Goal: Task Accomplishment & Management: Manage account settings

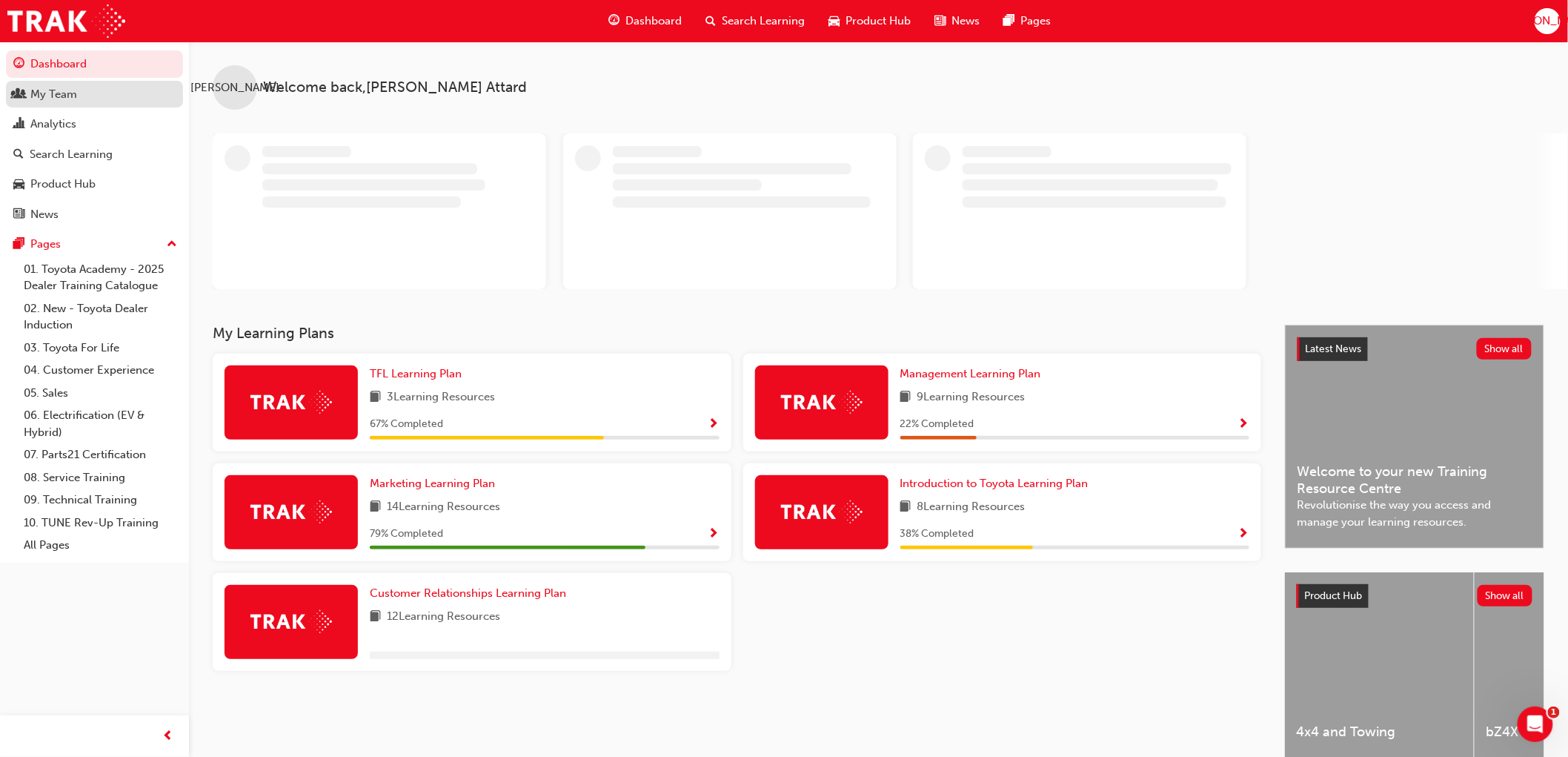
click at [53, 100] on div "My Team" at bounding box center [54, 94] width 47 height 17
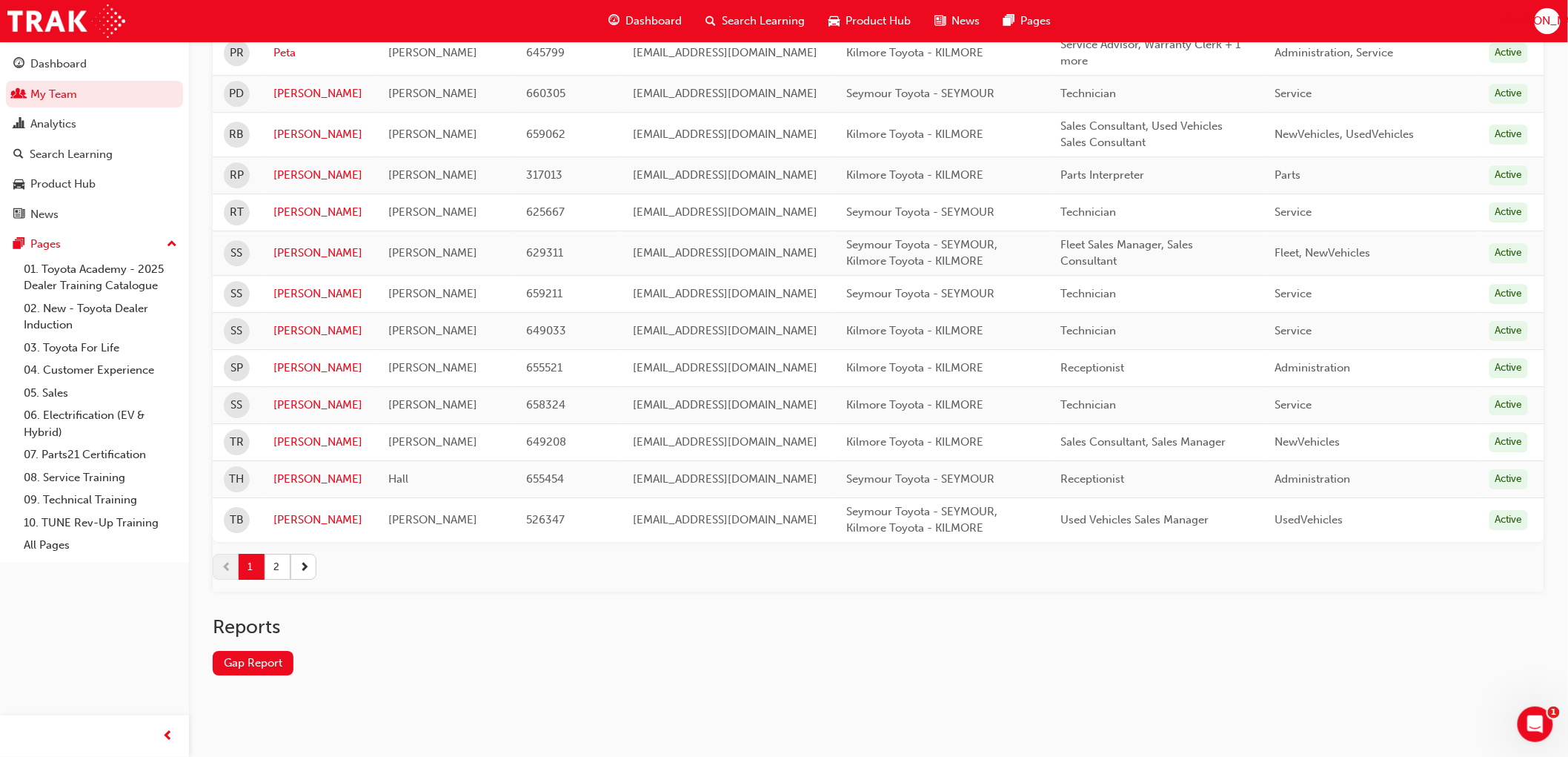
scroll to position [1753, 0]
click at [307, 567] on span "next-icon" at bounding box center [305, 563] width 11 height 16
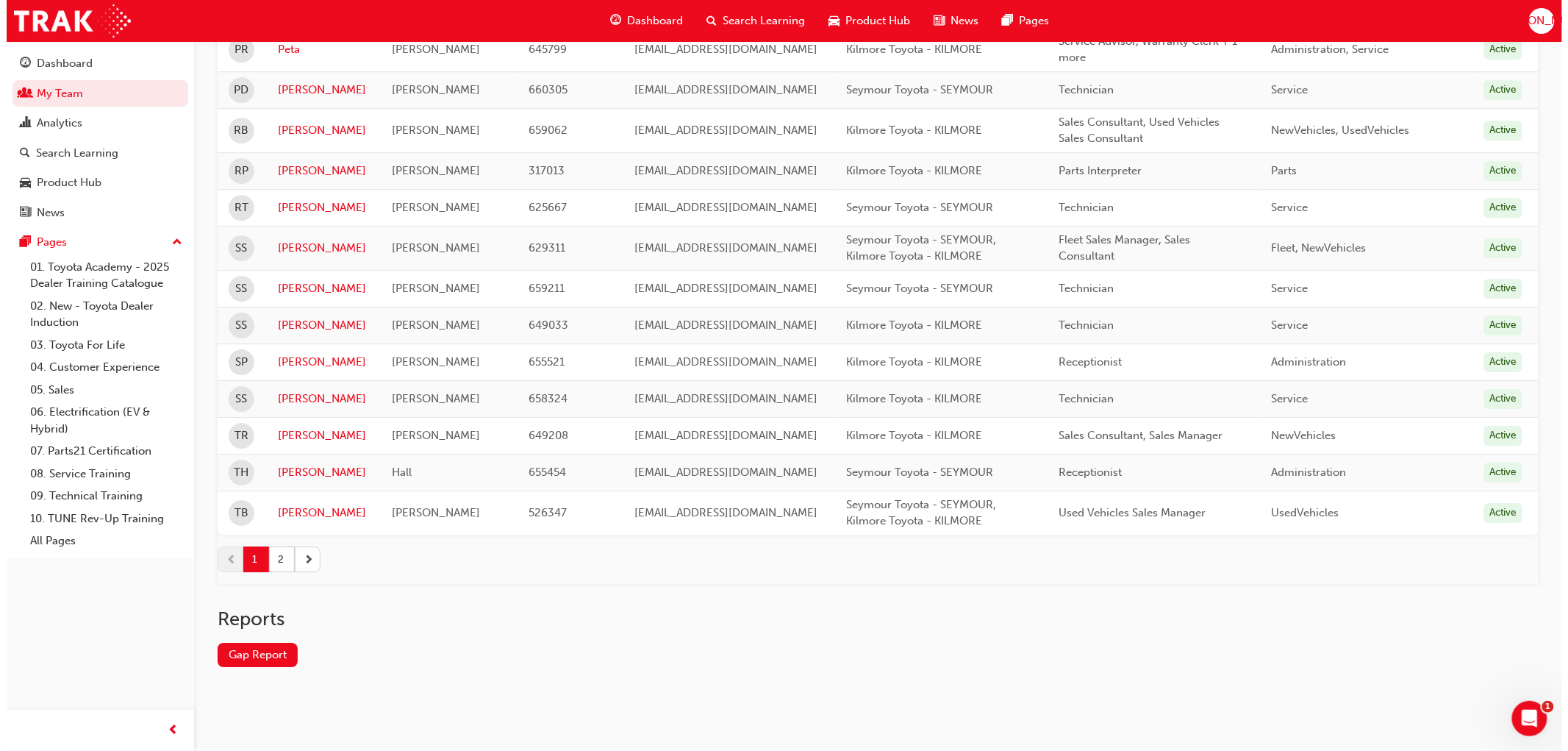
scroll to position [0, 0]
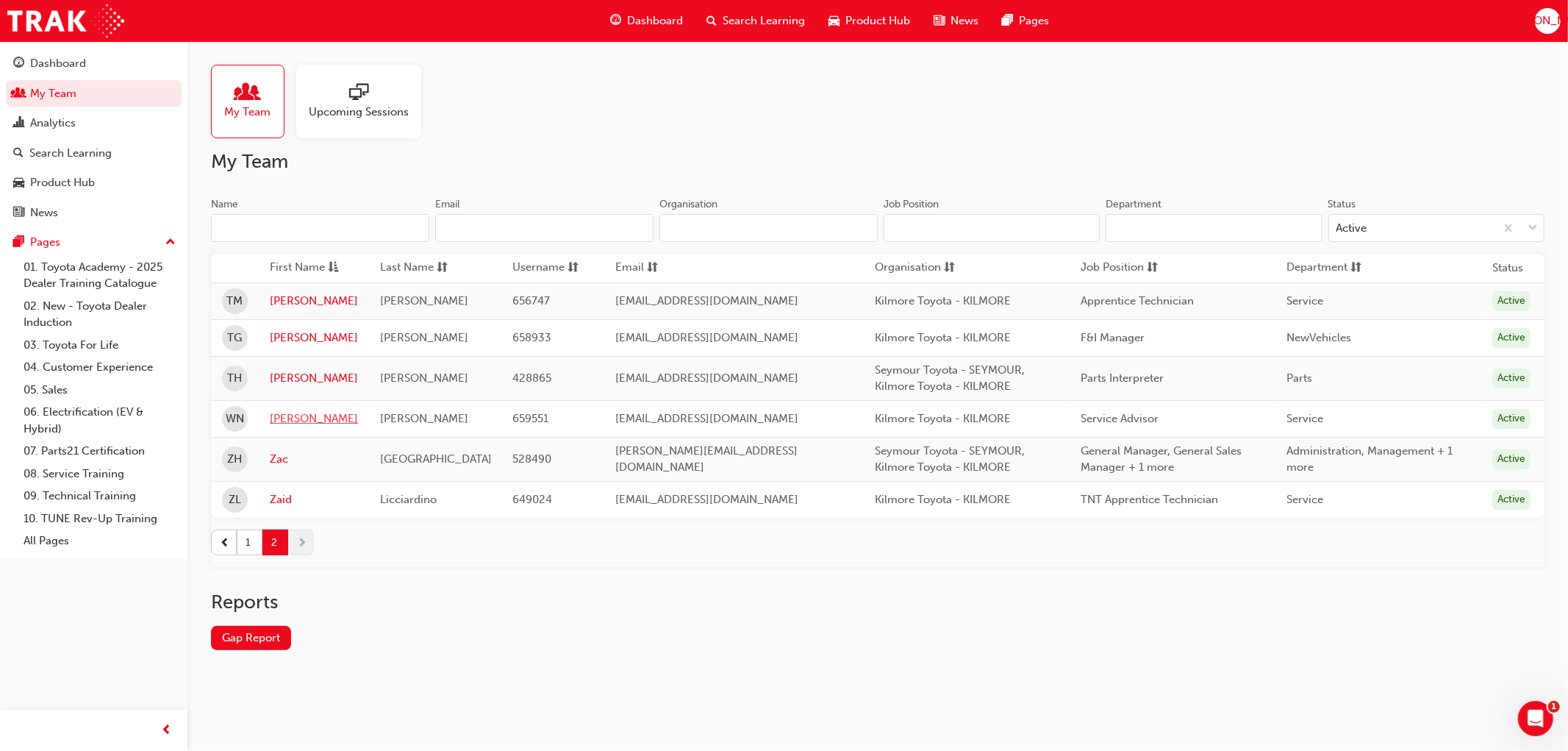
click at [283, 421] on link "[PERSON_NAME]" at bounding box center [314, 418] width 88 height 17
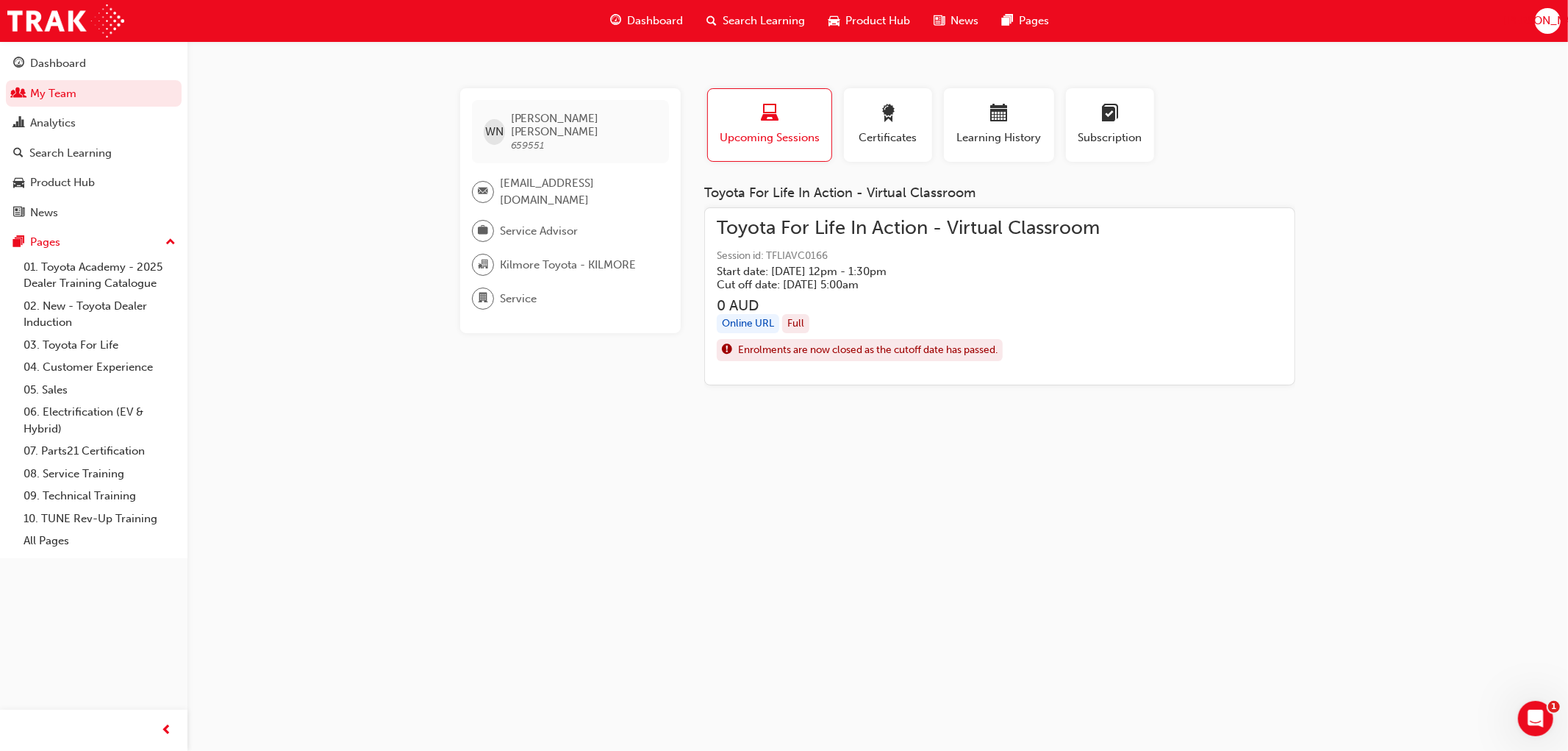
click at [848, 220] on span "Toyota For Life In Action - Virtual Classroom" at bounding box center [907, 228] width 383 height 17
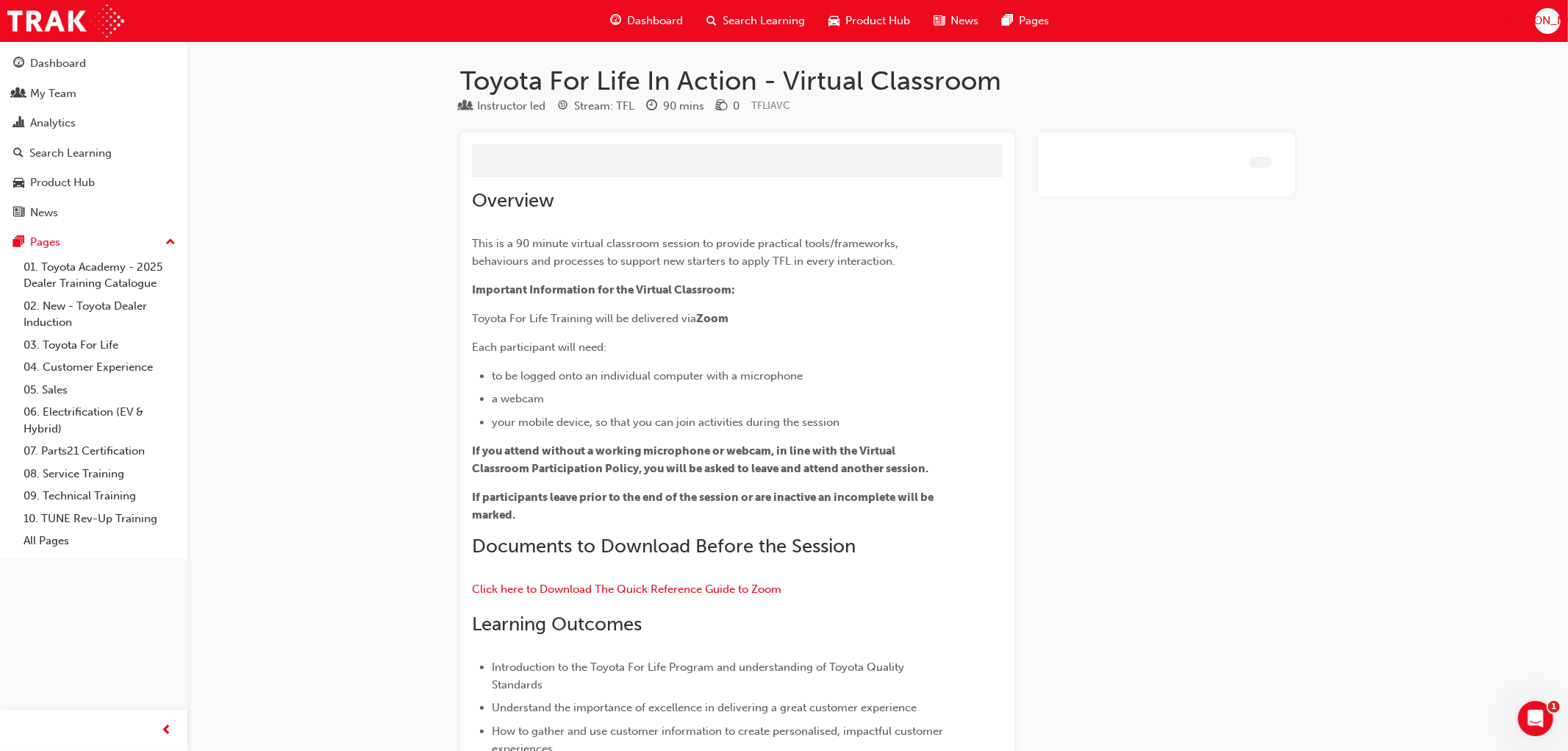
click at [848, 219] on div "Overview This is a 90 minute virtual classroom session to provide practical too…" at bounding box center [710, 553] width 478 height 730
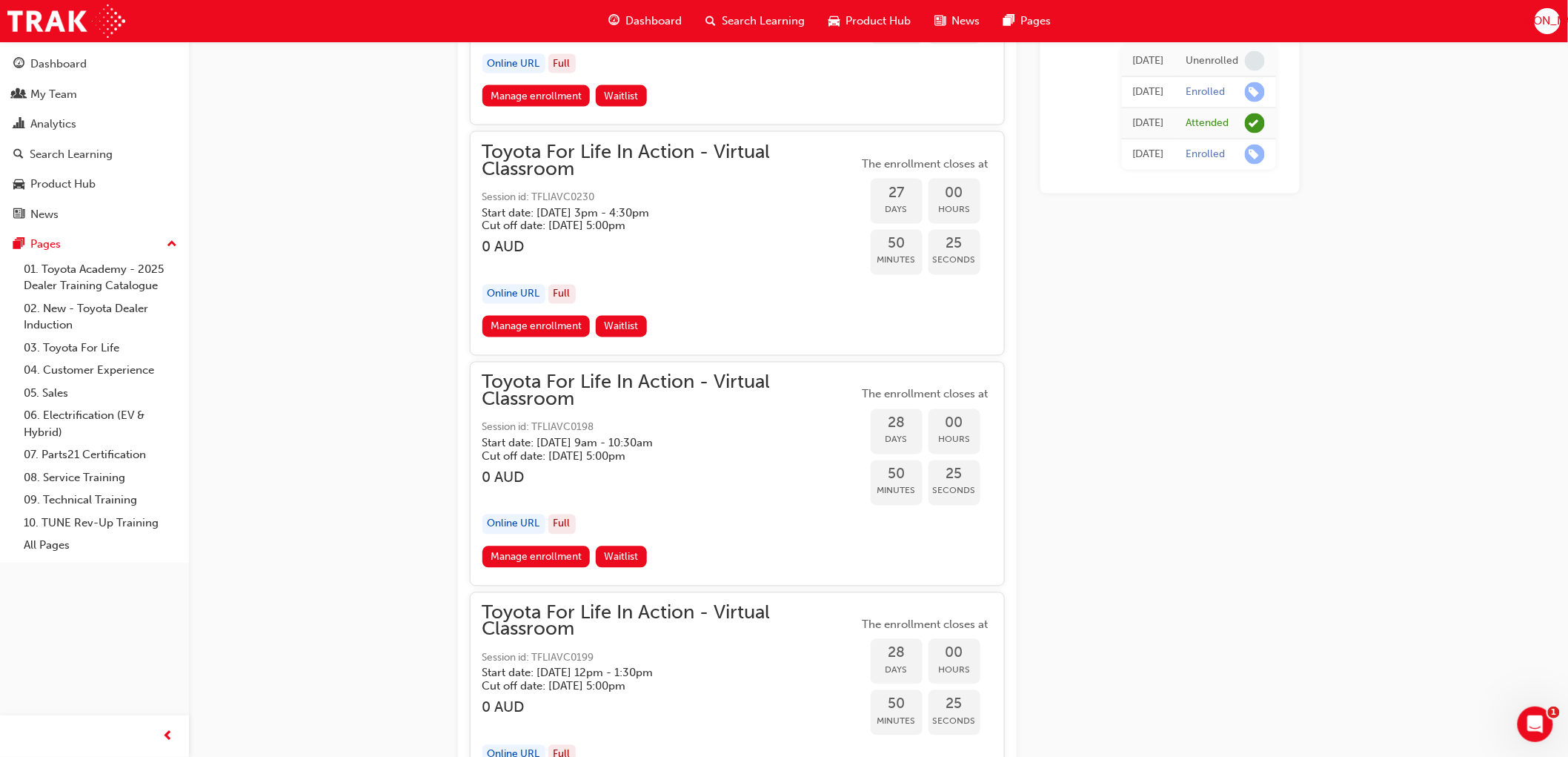
scroll to position [10118, 0]
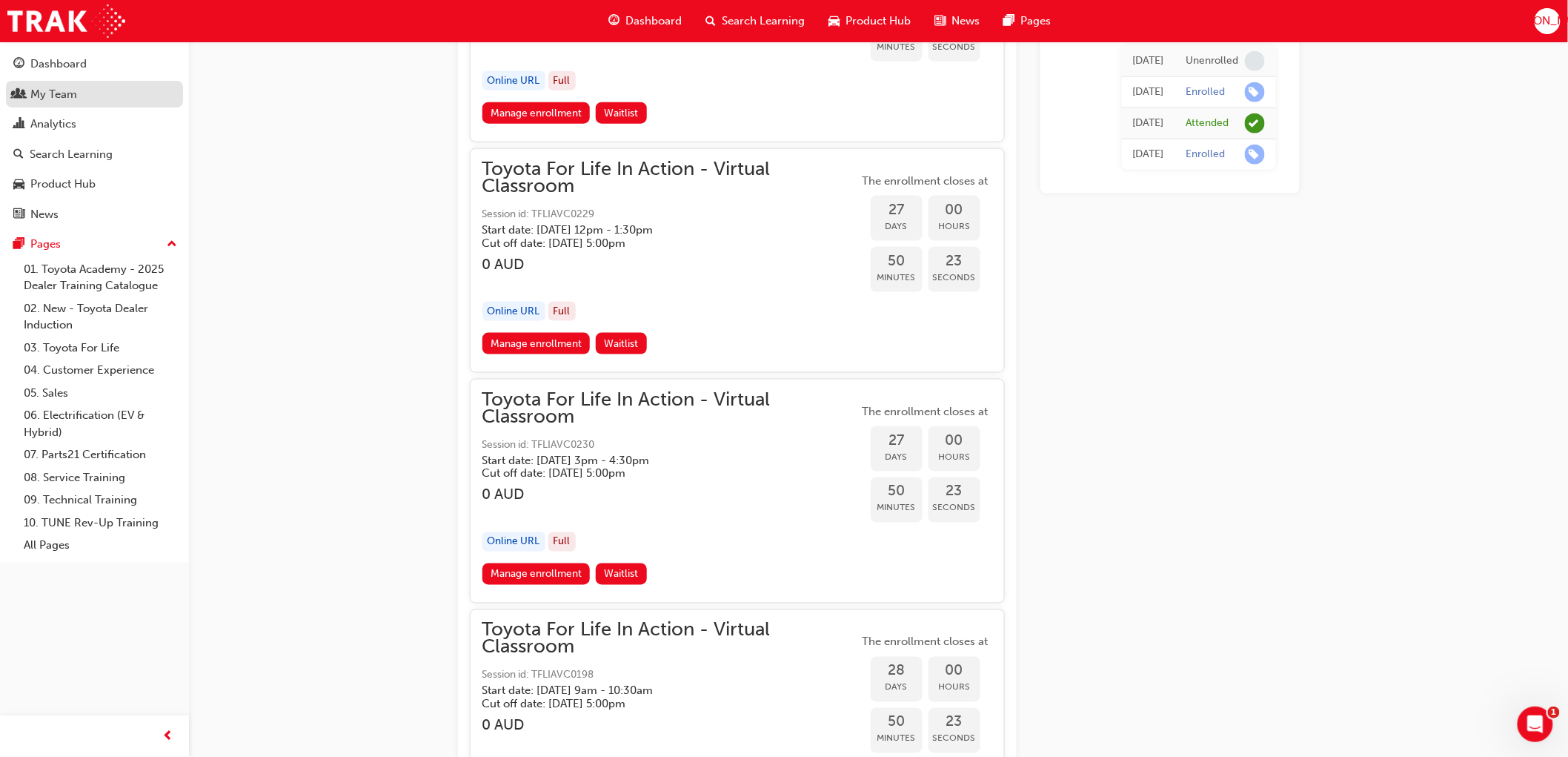
click at [48, 106] on link "My Team" at bounding box center [94, 94] width 177 height 27
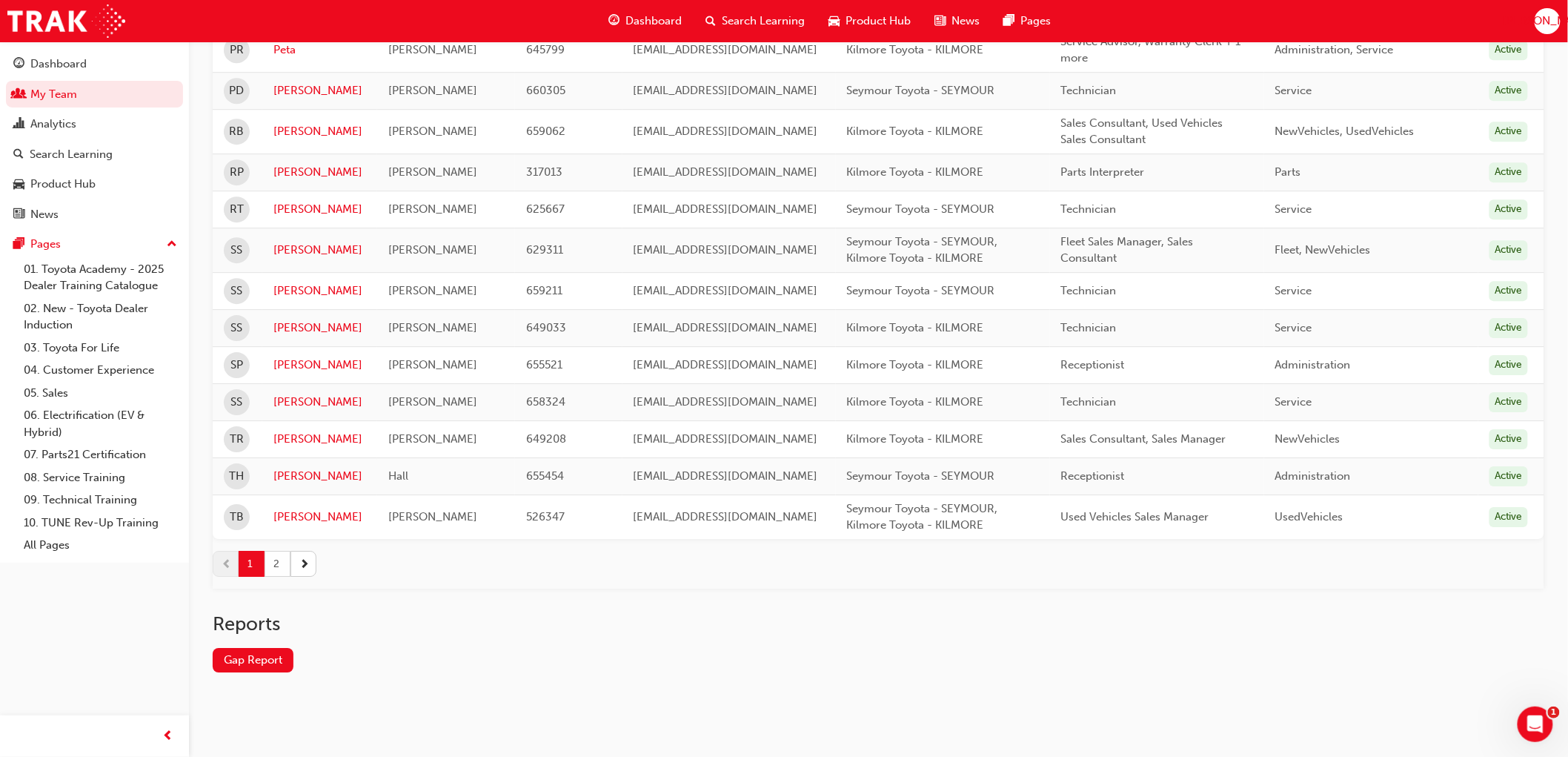
click at [282, 559] on button "2" at bounding box center [277, 563] width 26 height 26
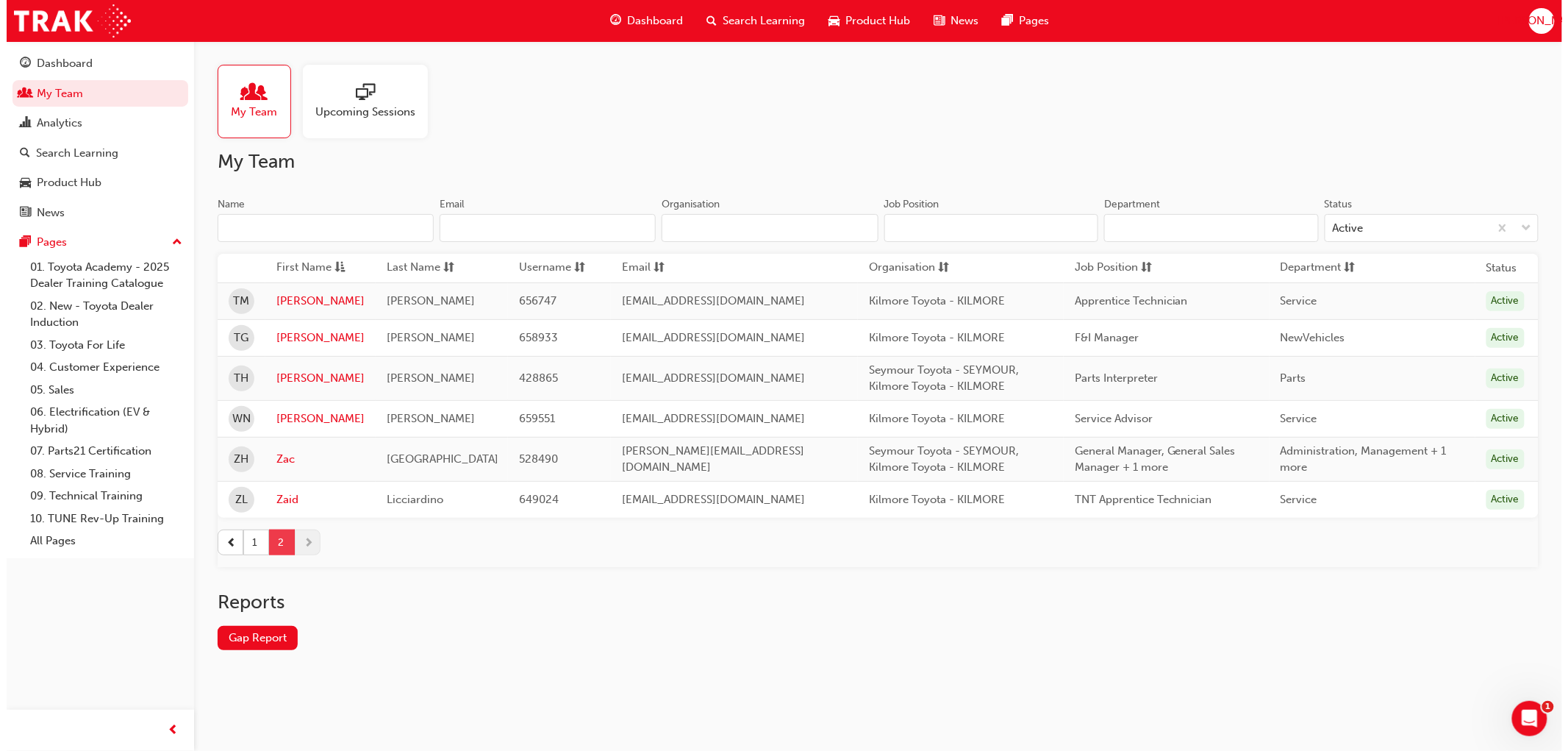
scroll to position [0, 0]
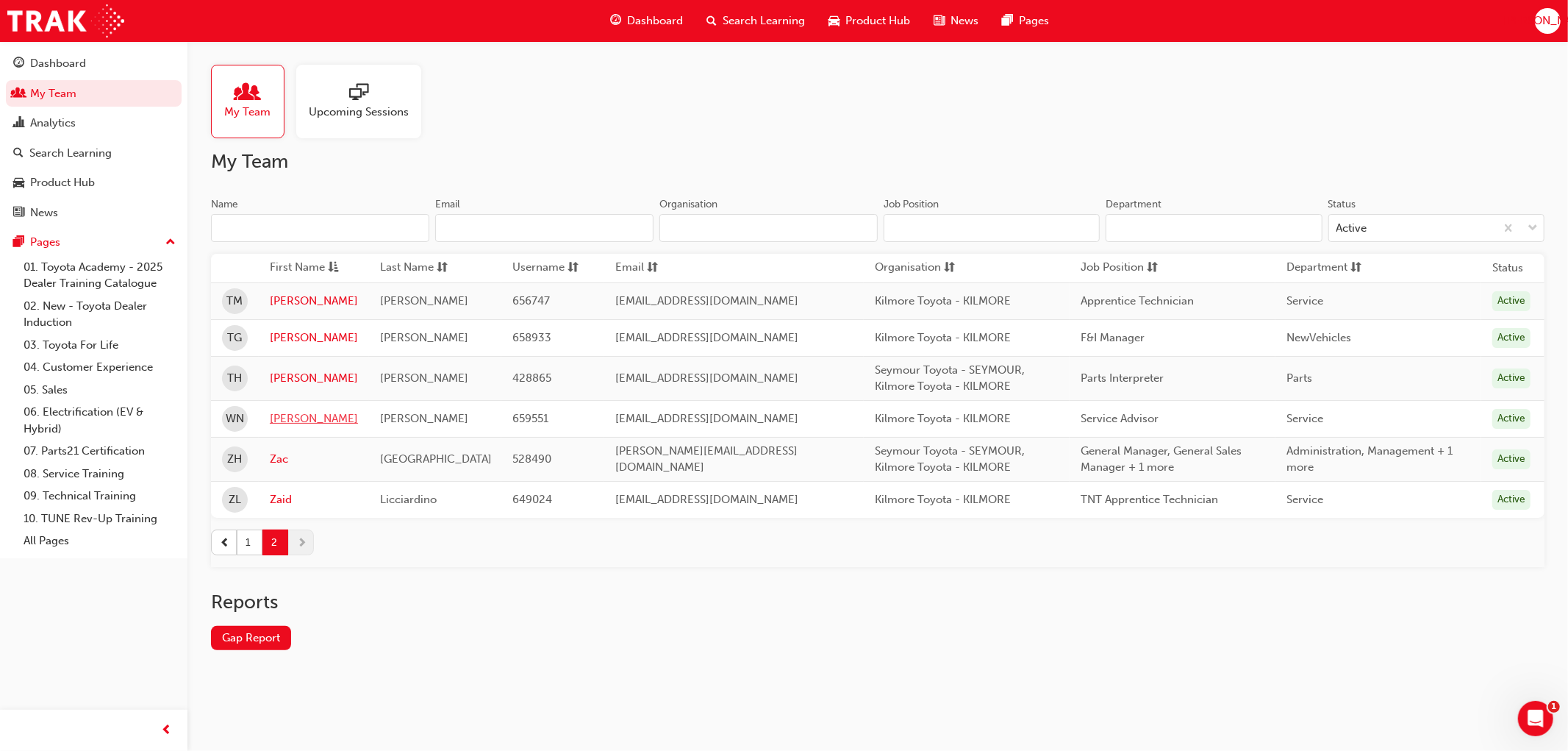
click at [297, 419] on link "[PERSON_NAME]" at bounding box center [314, 418] width 88 height 17
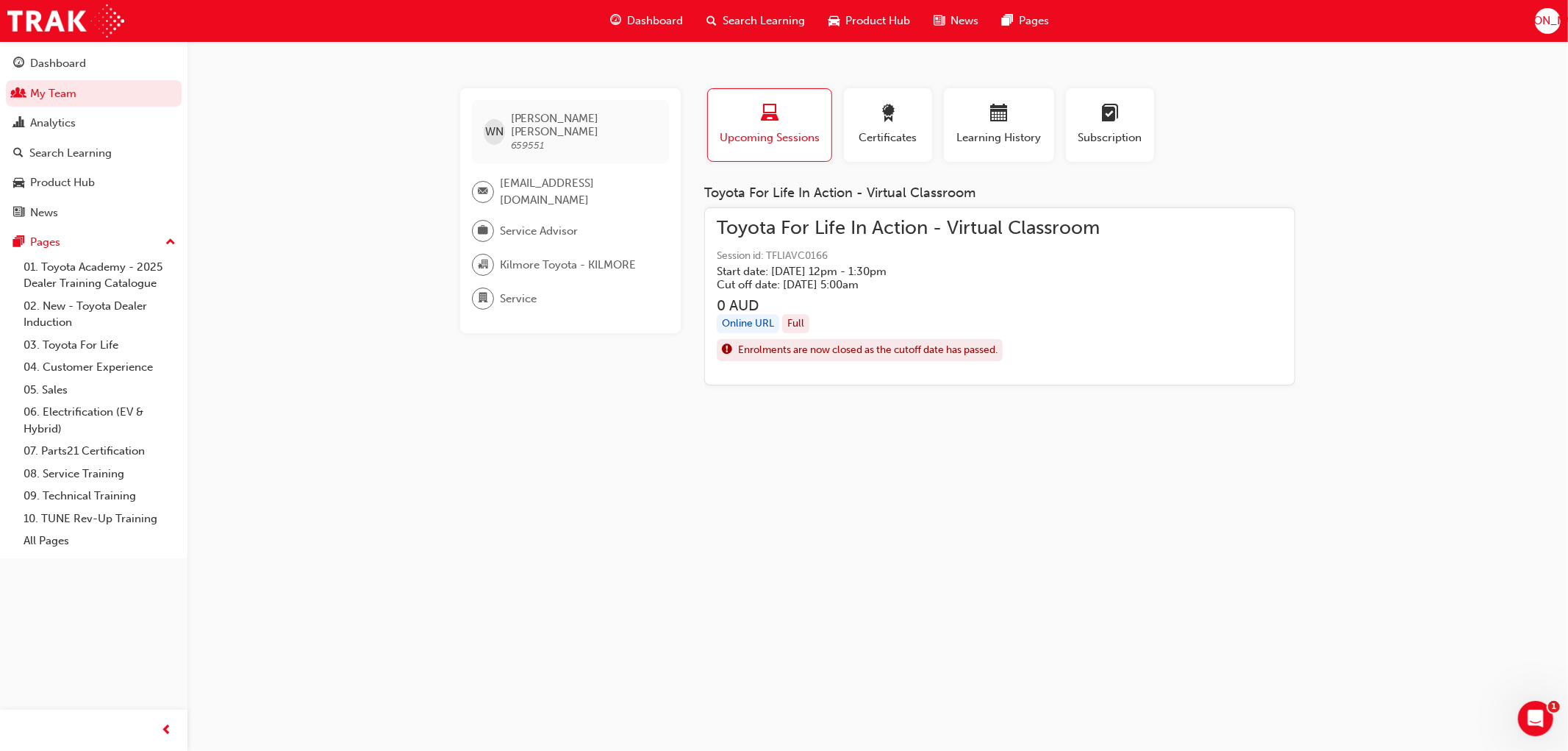
click at [820, 235] on span "Toyota For Life In Action - Virtual Classroom" at bounding box center [907, 228] width 383 height 17
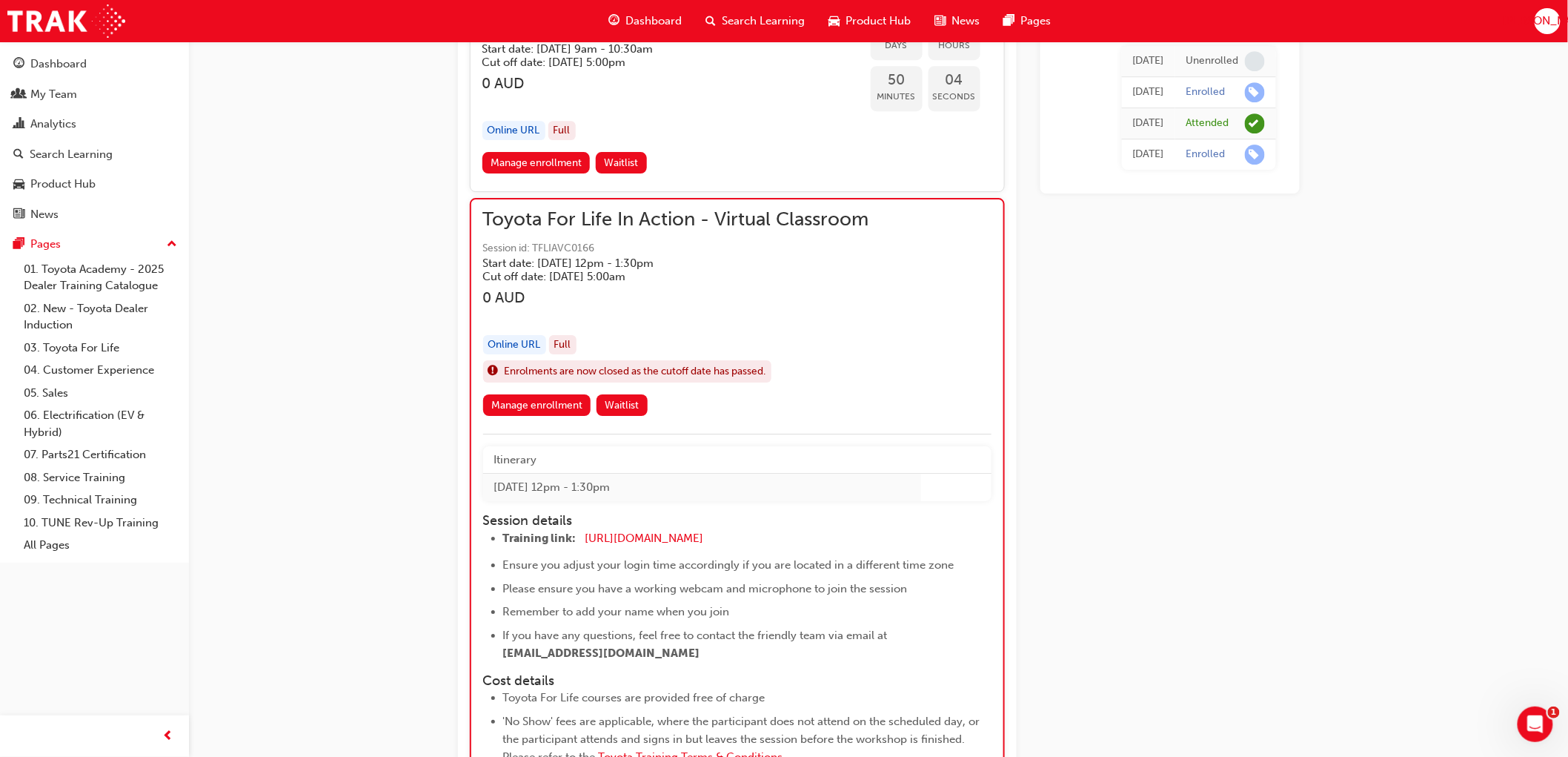
scroll to position [1999, 0]
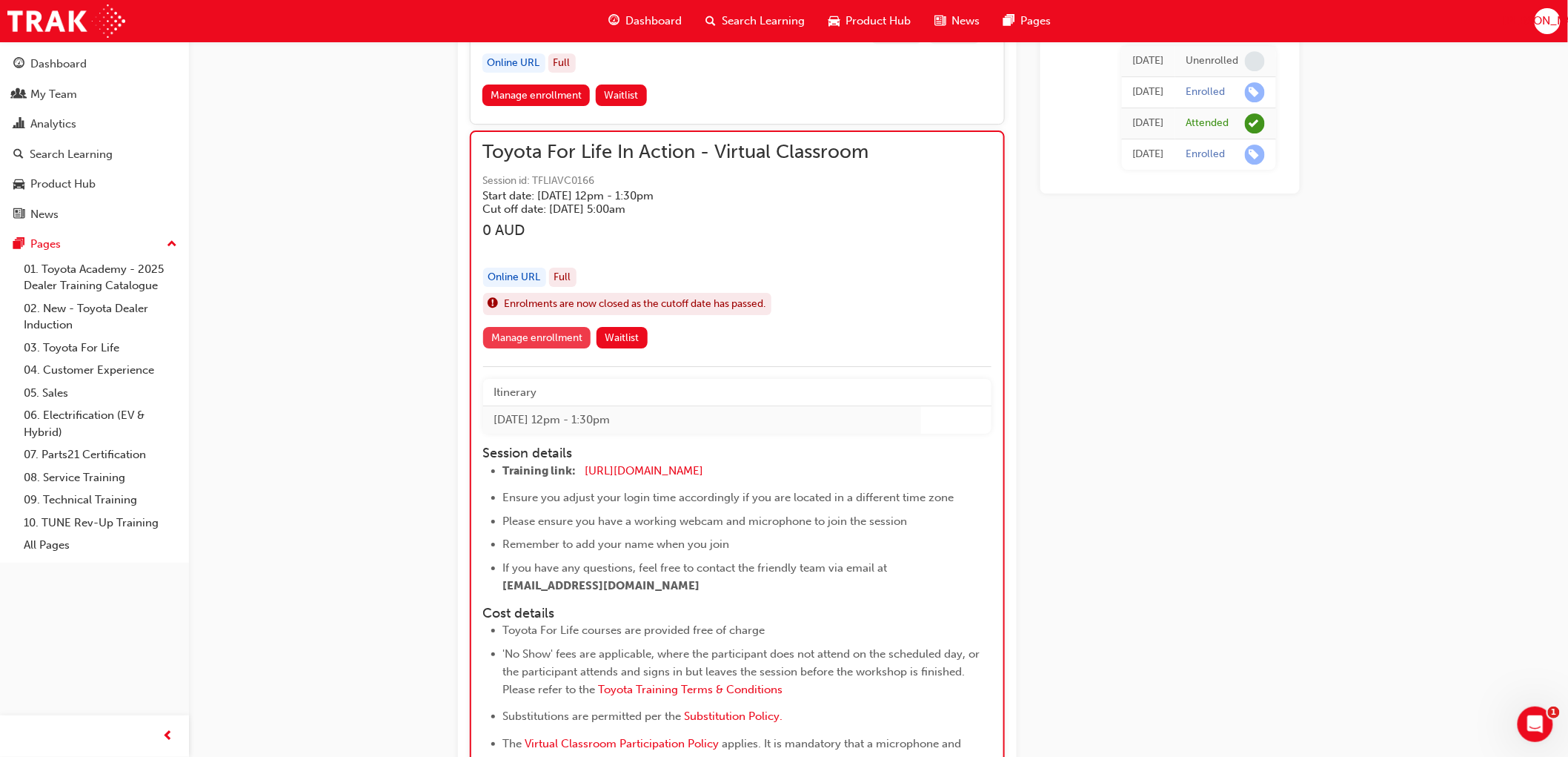
click at [544, 327] on link "Manage enrollment" at bounding box center [537, 338] width 108 height 21
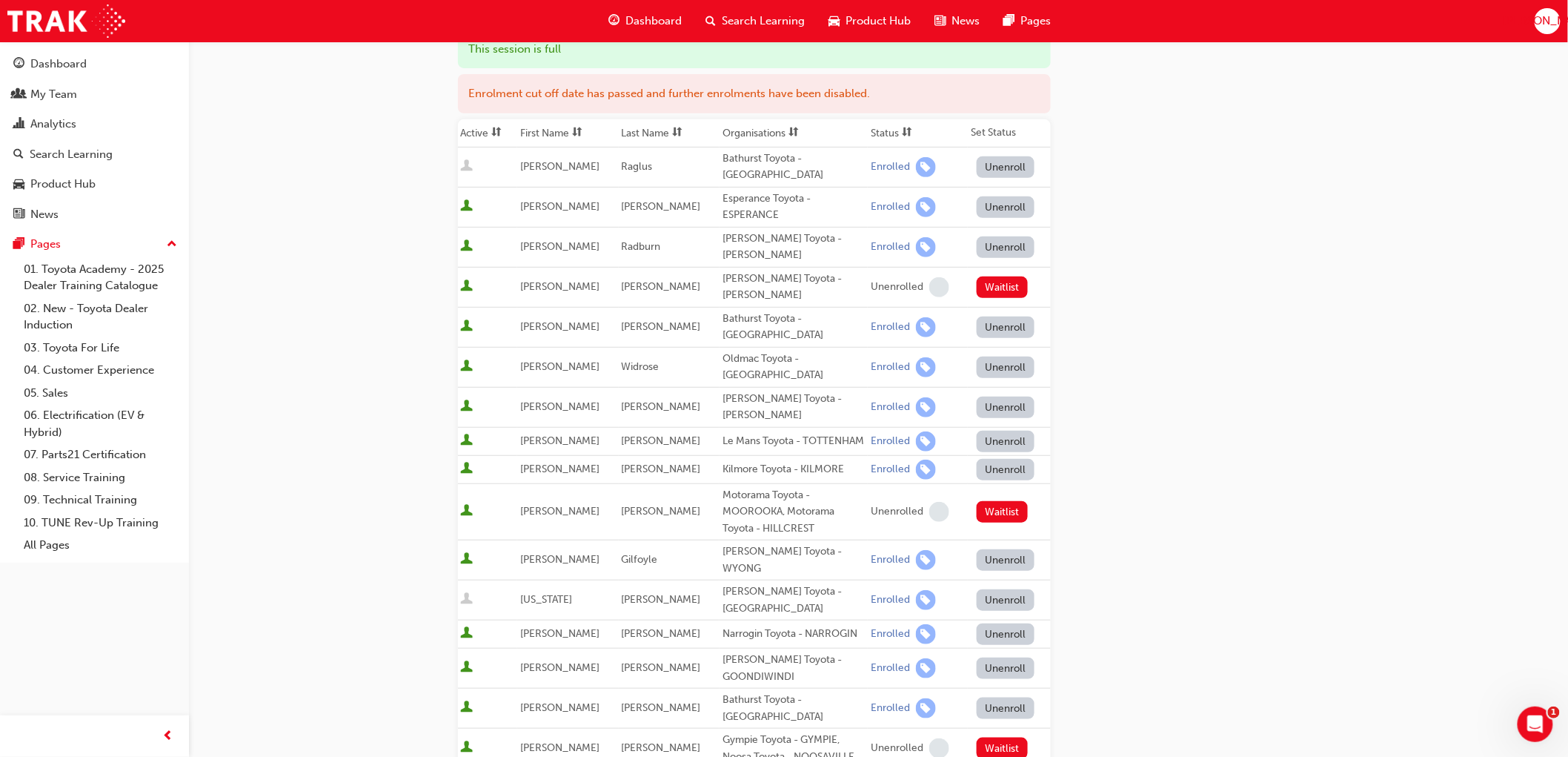
scroll to position [159, 0]
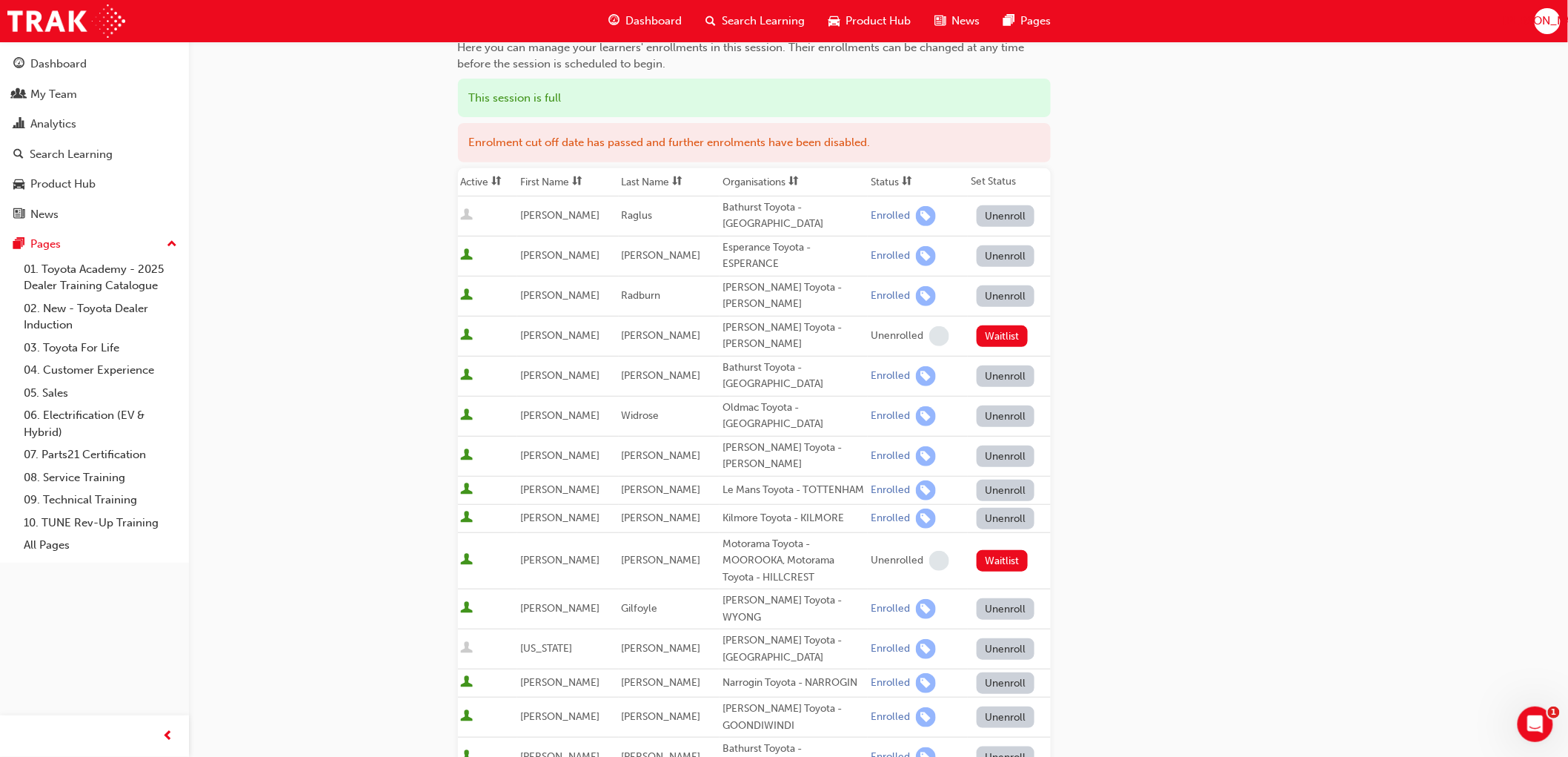
click at [994, 507] on button "Unenroll" at bounding box center [1006, 518] width 58 height 21
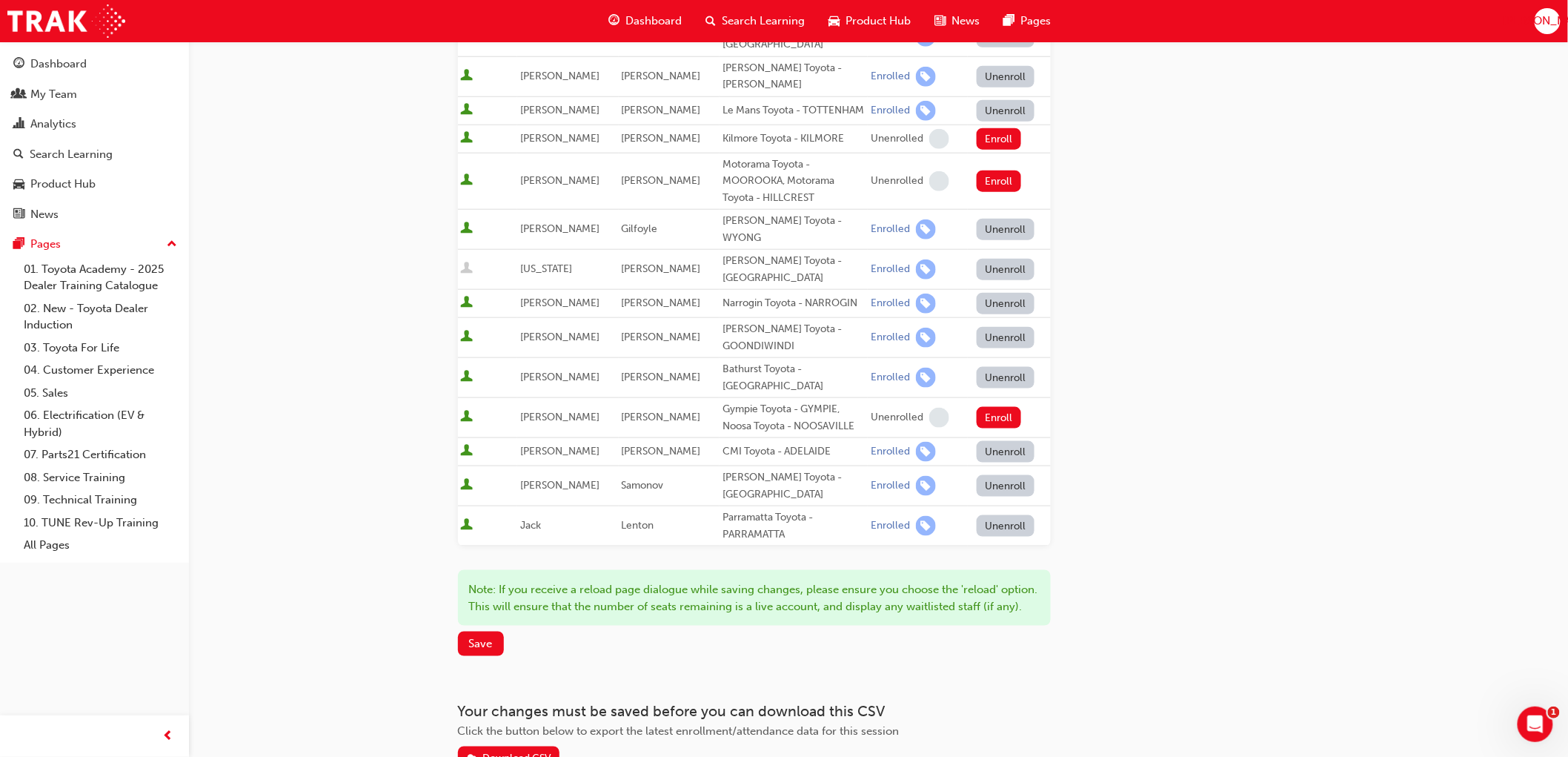
scroll to position [567, 0]
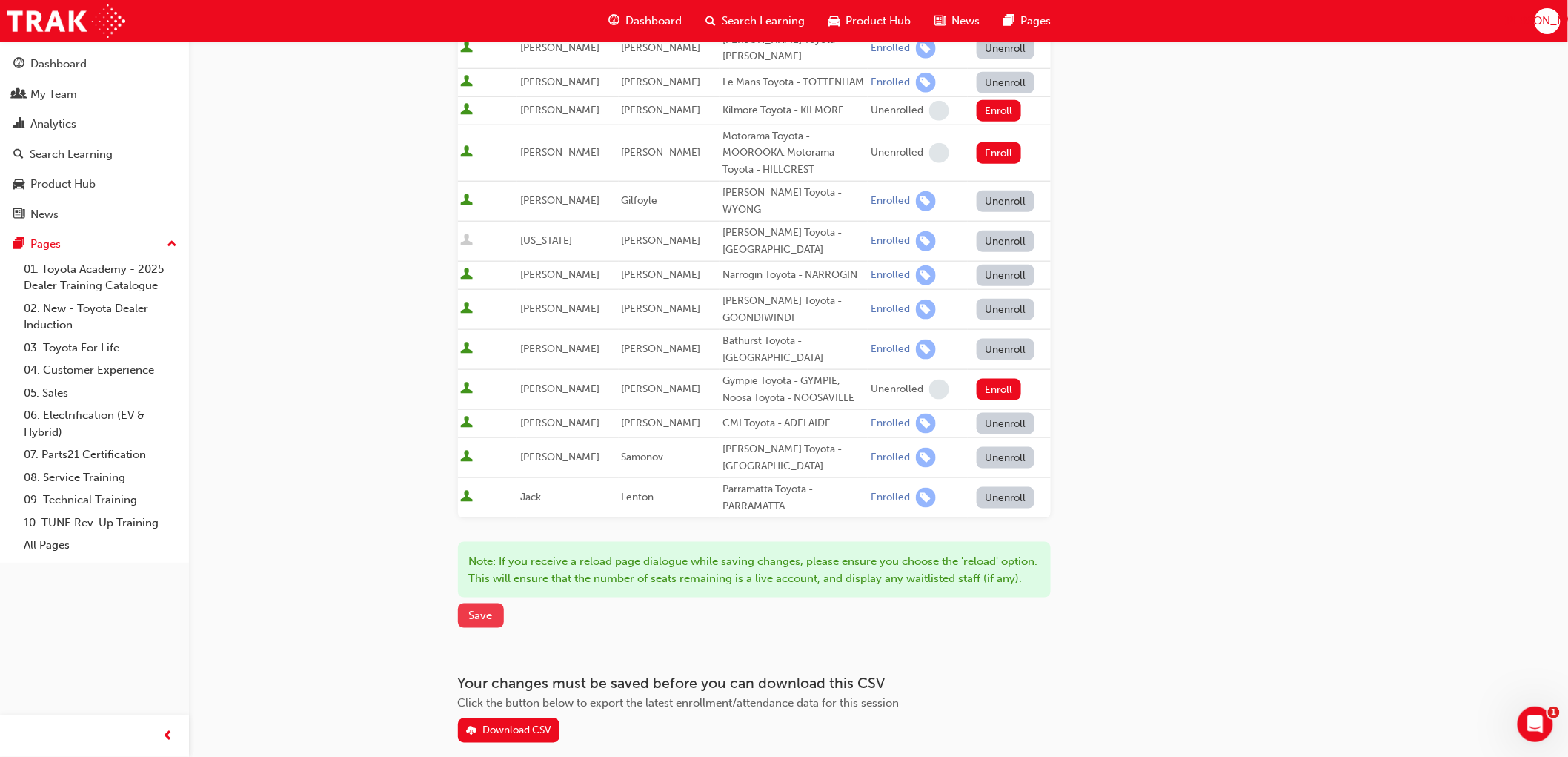
click at [472, 610] on span "Save" at bounding box center [481, 616] width 24 height 13
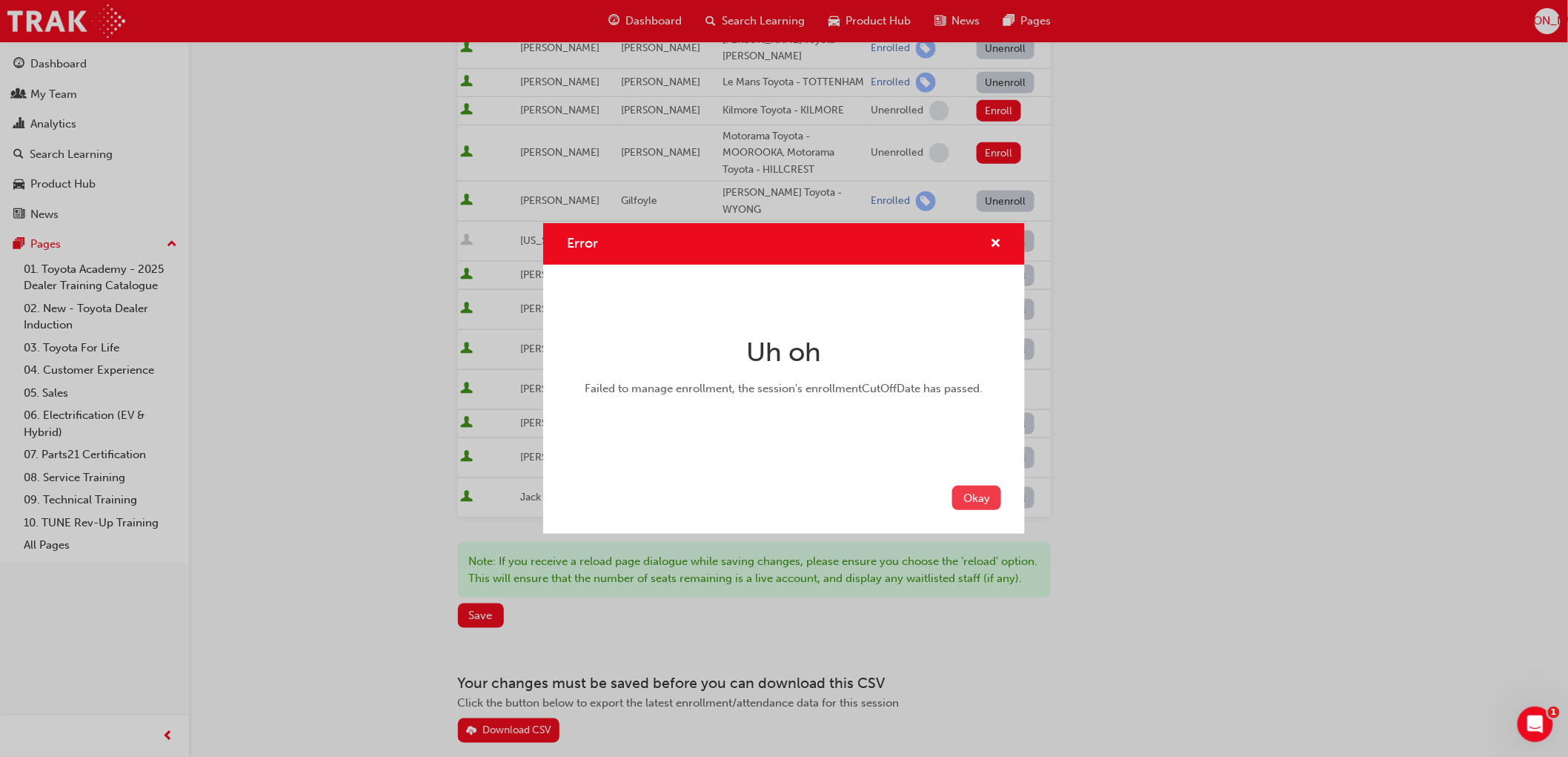
click at [969, 493] on button "Okay" at bounding box center [976, 498] width 49 height 25
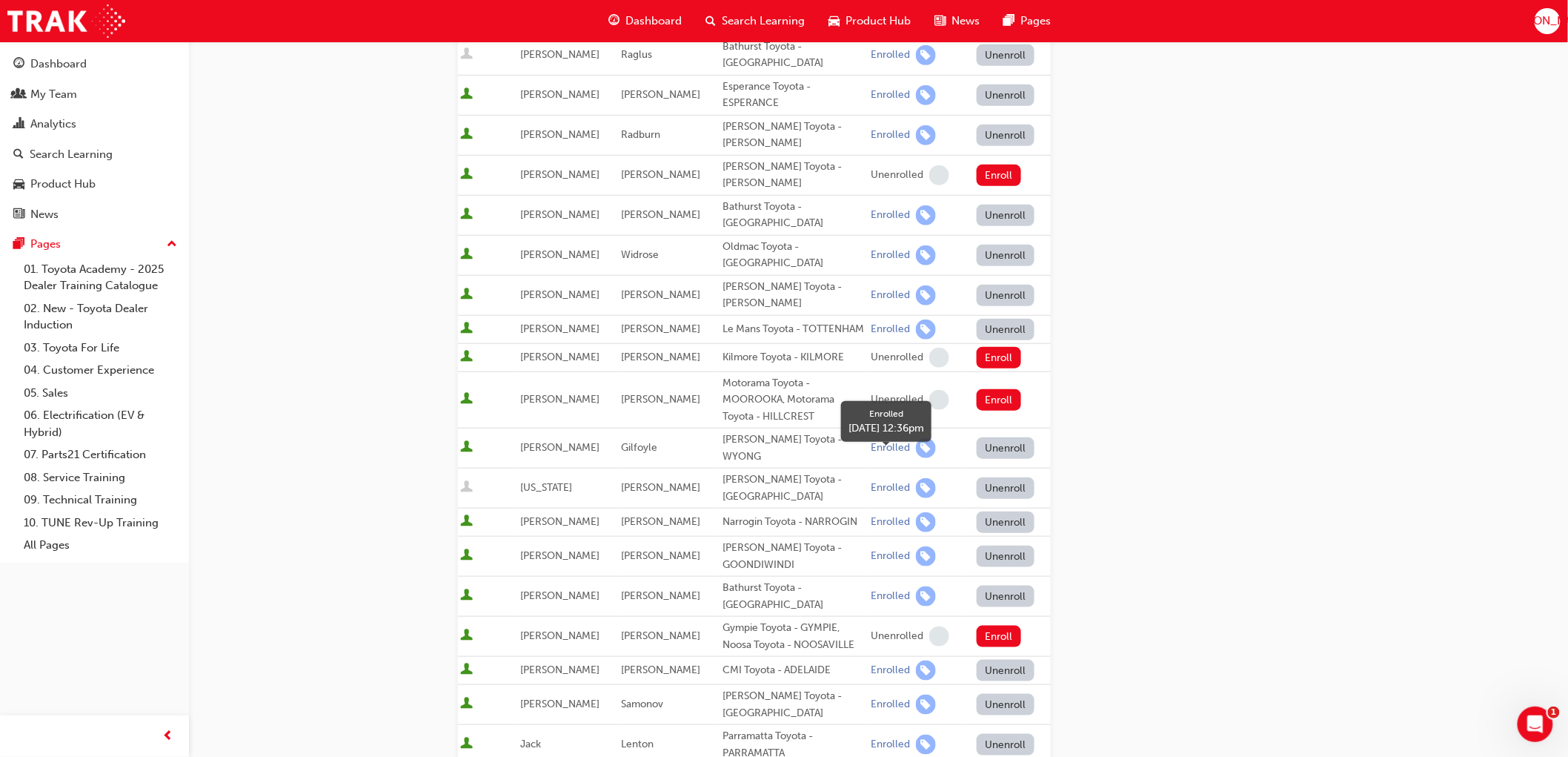
scroll to position [402, 0]
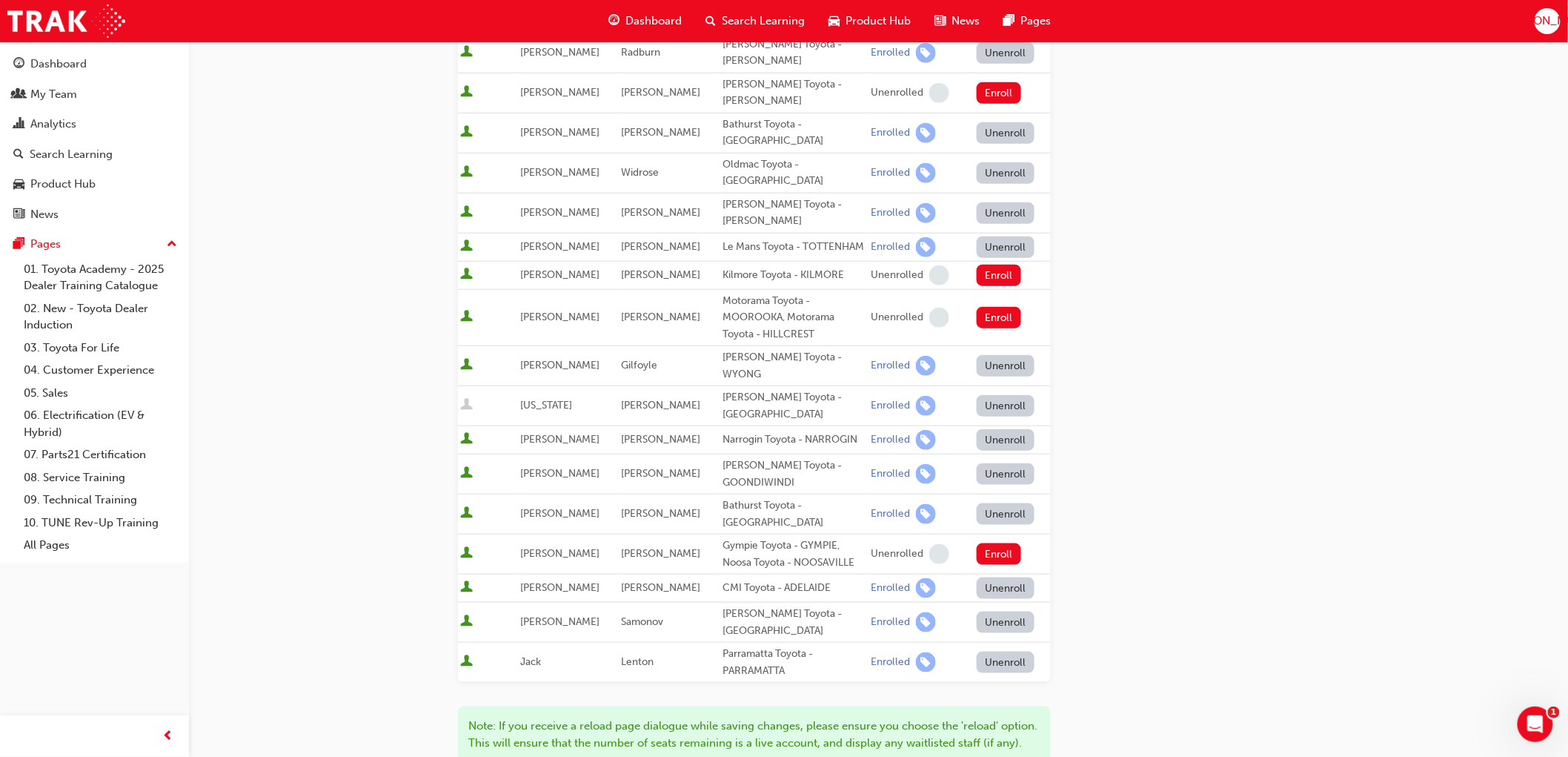
click at [1249, 397] on div "Go to session detail page Manage enrollment for Toyota For Life In Action - Vir…" at bounding box center [879, 273] width 842 height 1268
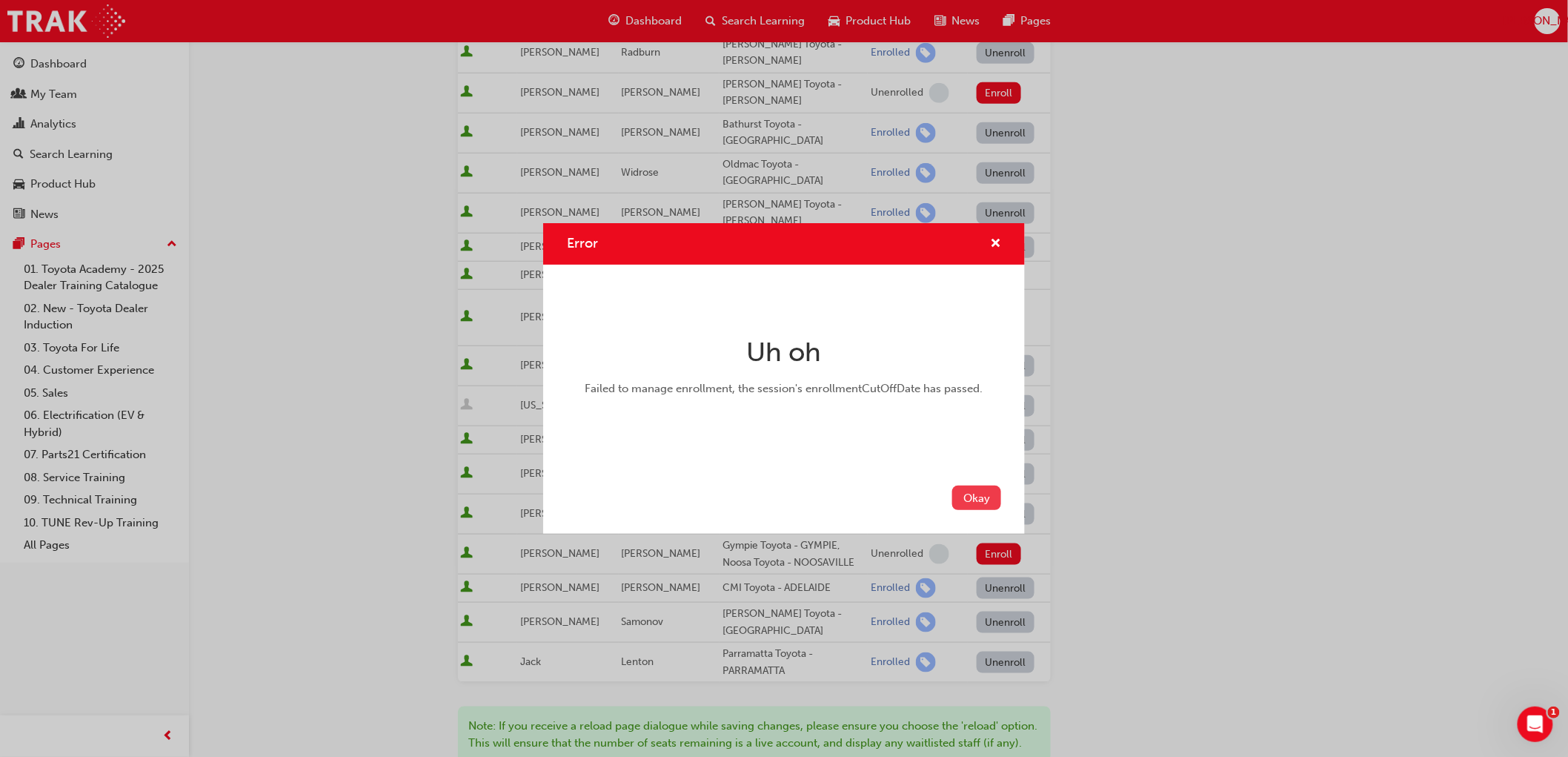
click at [991, 499] on button "Okay" at bounding box center [976, 498] width 49 height 25
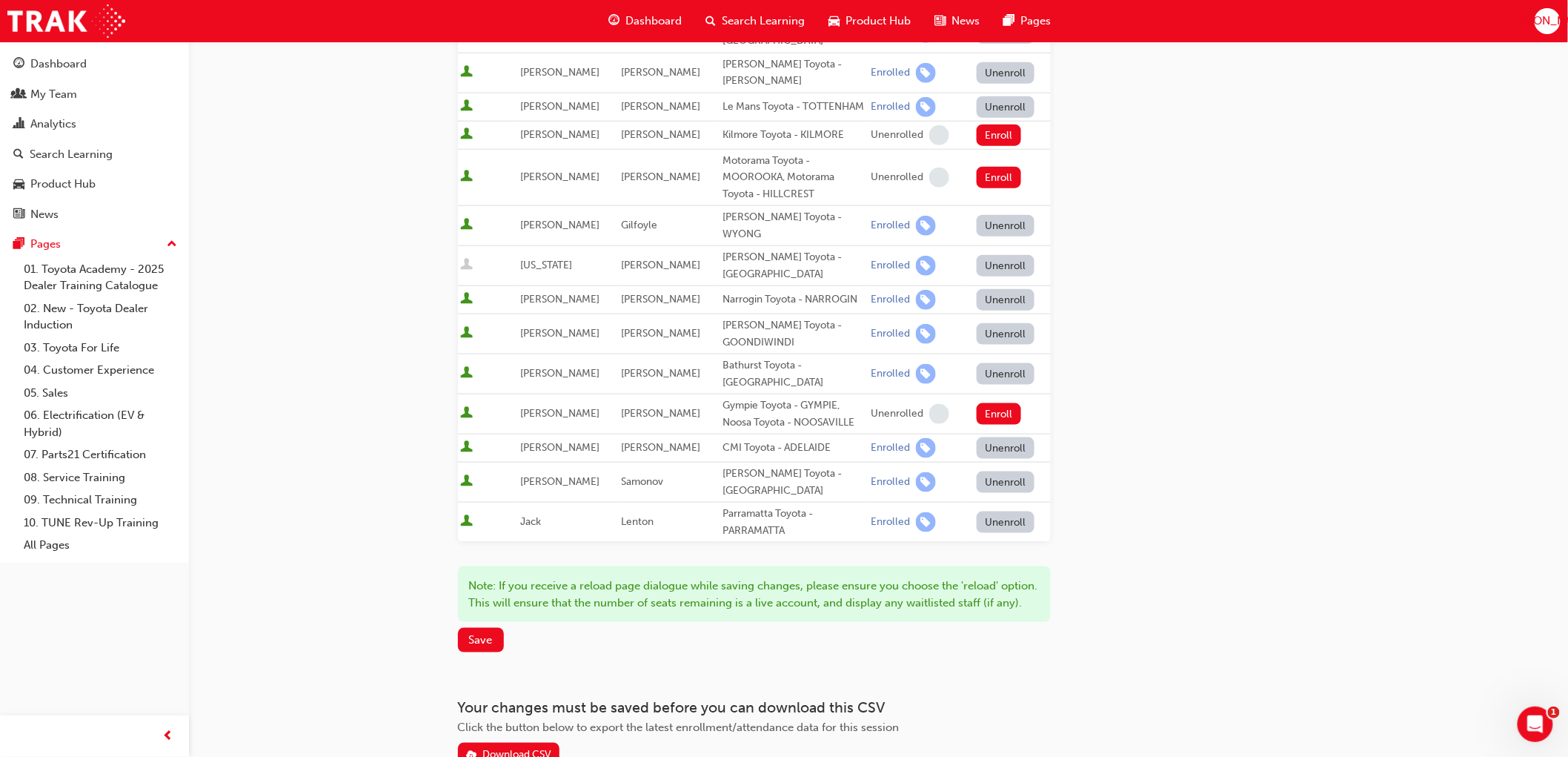
scroll to position [567, 0]
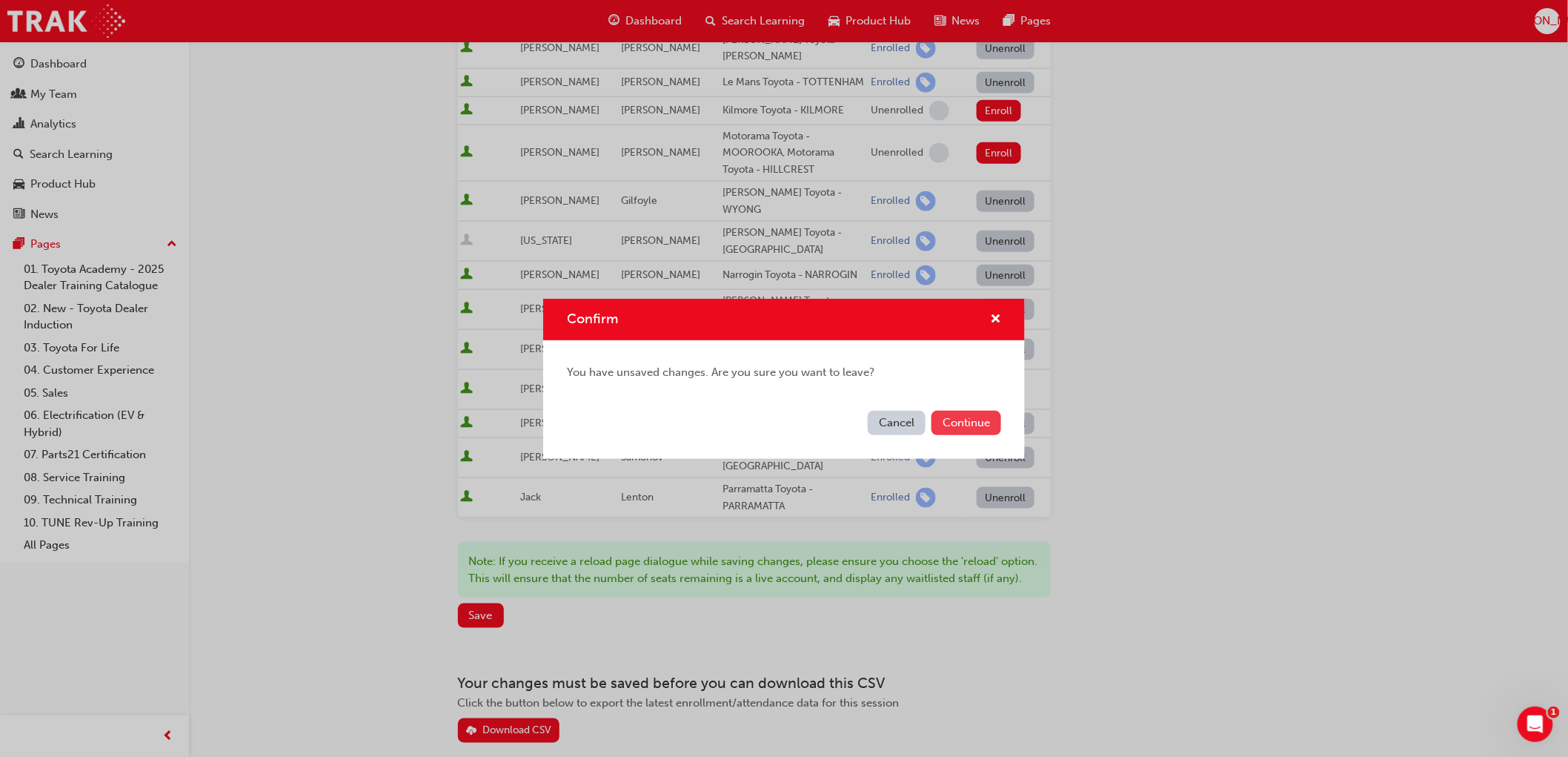
click at [946, 418] on button "Continue" at bounding box center [966, 423] width 70 height 25
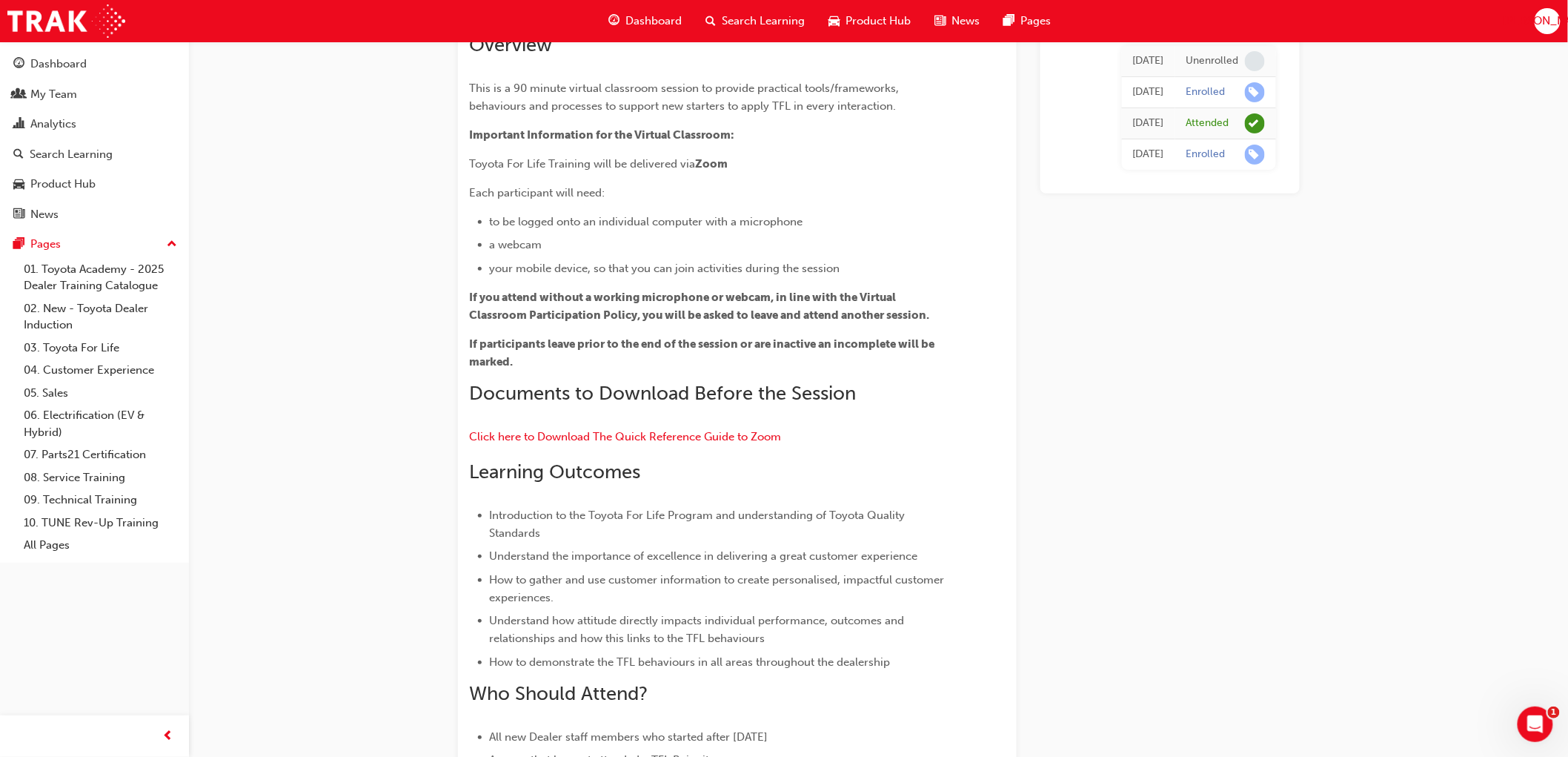
scroll to position [72, 0]
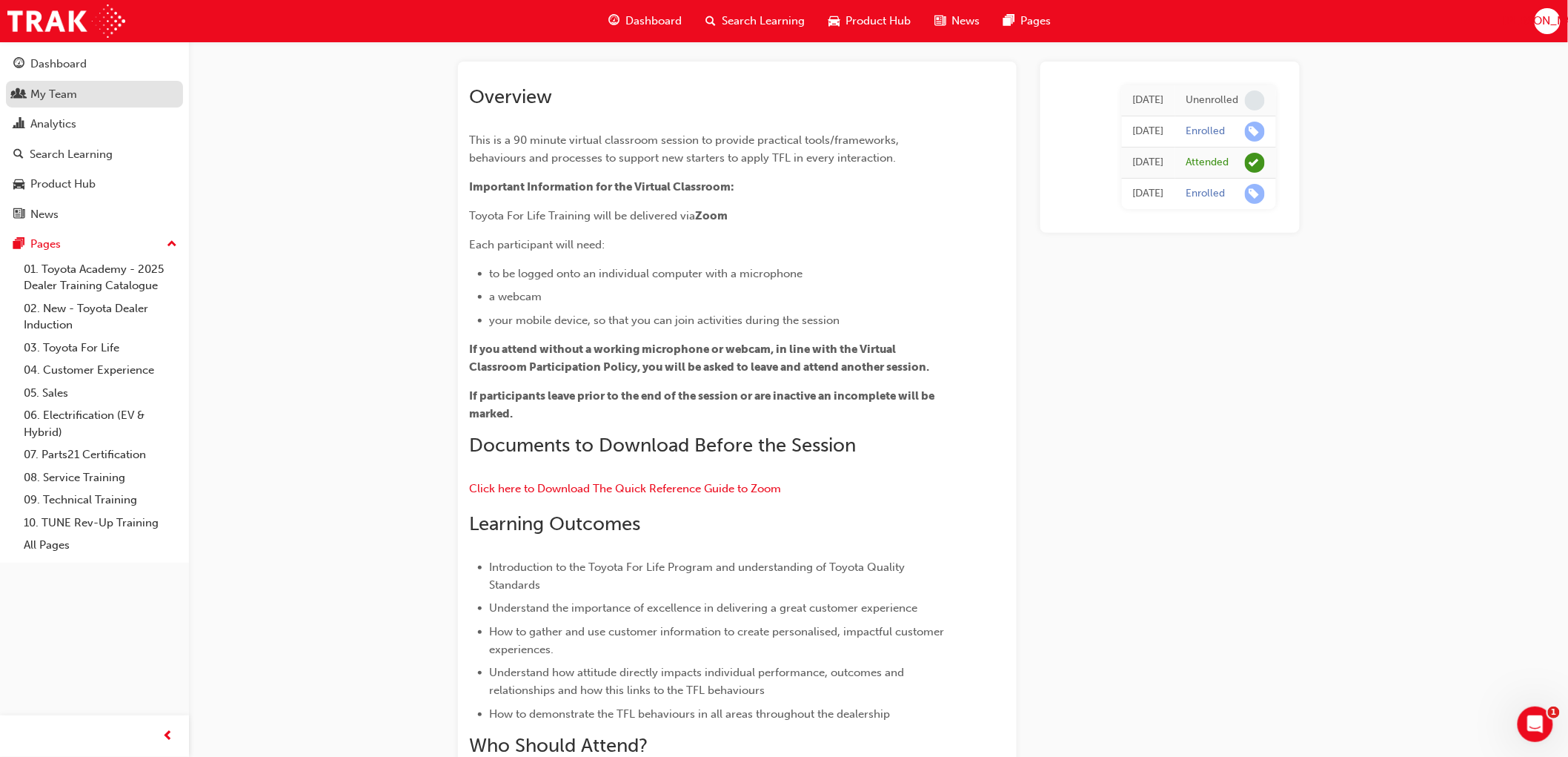
click at [49, 89] on div "My Team" at bounding box center [54, 94] width 47 height 17
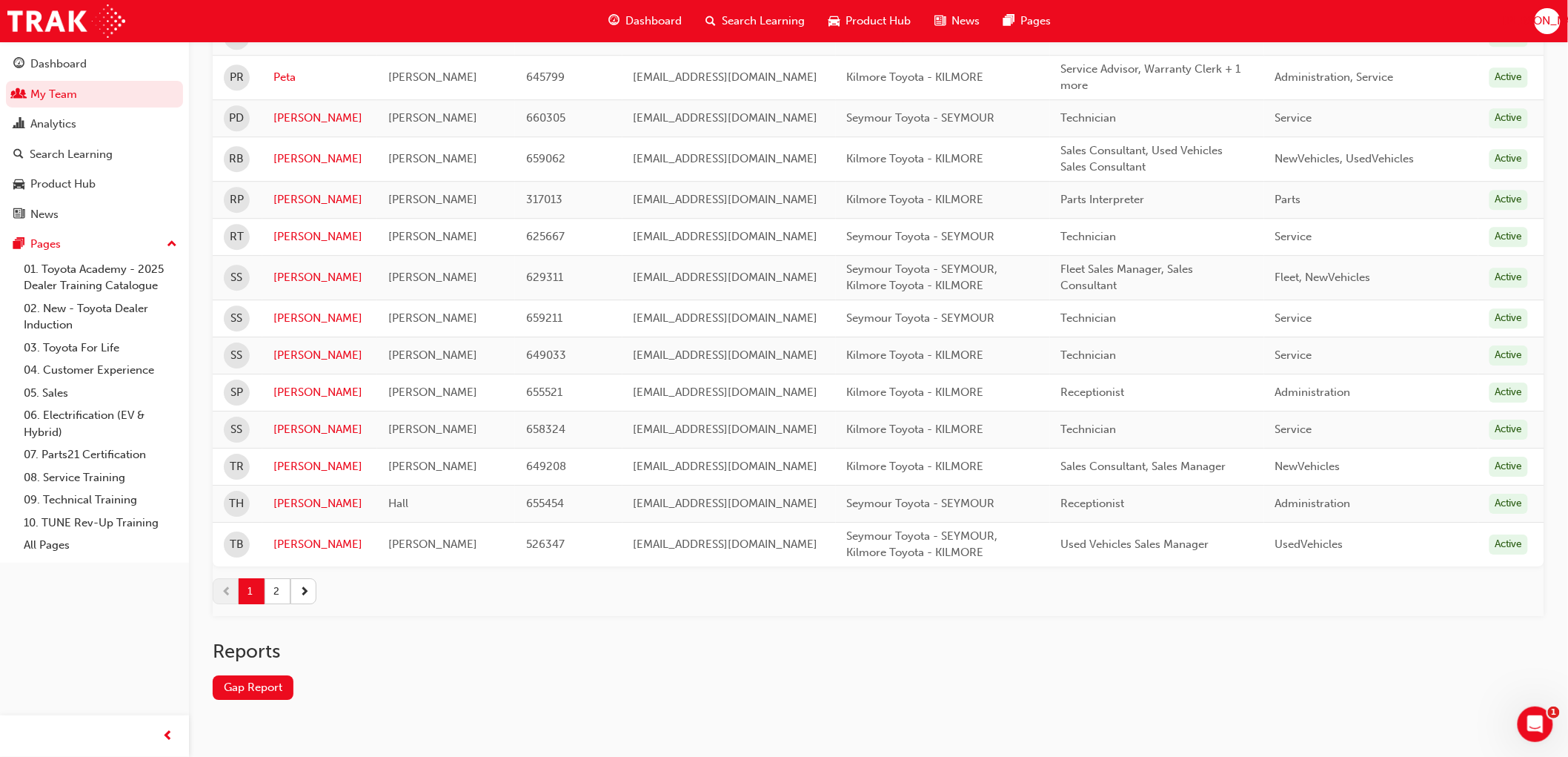
scroll to position [1753, 0]
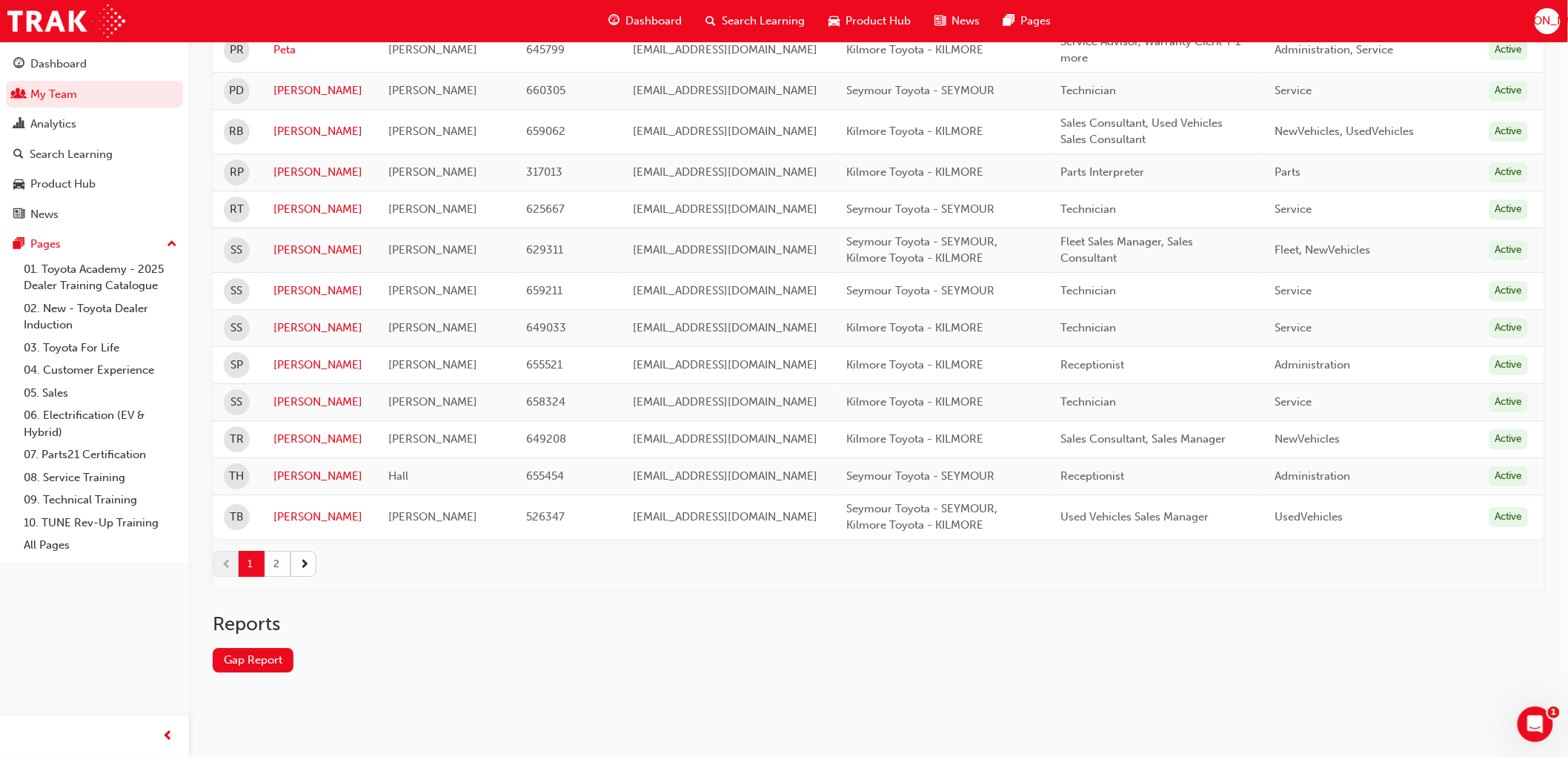
click at [278, 559] on button "2" at bounding box center [277, 563] width 26 height 26
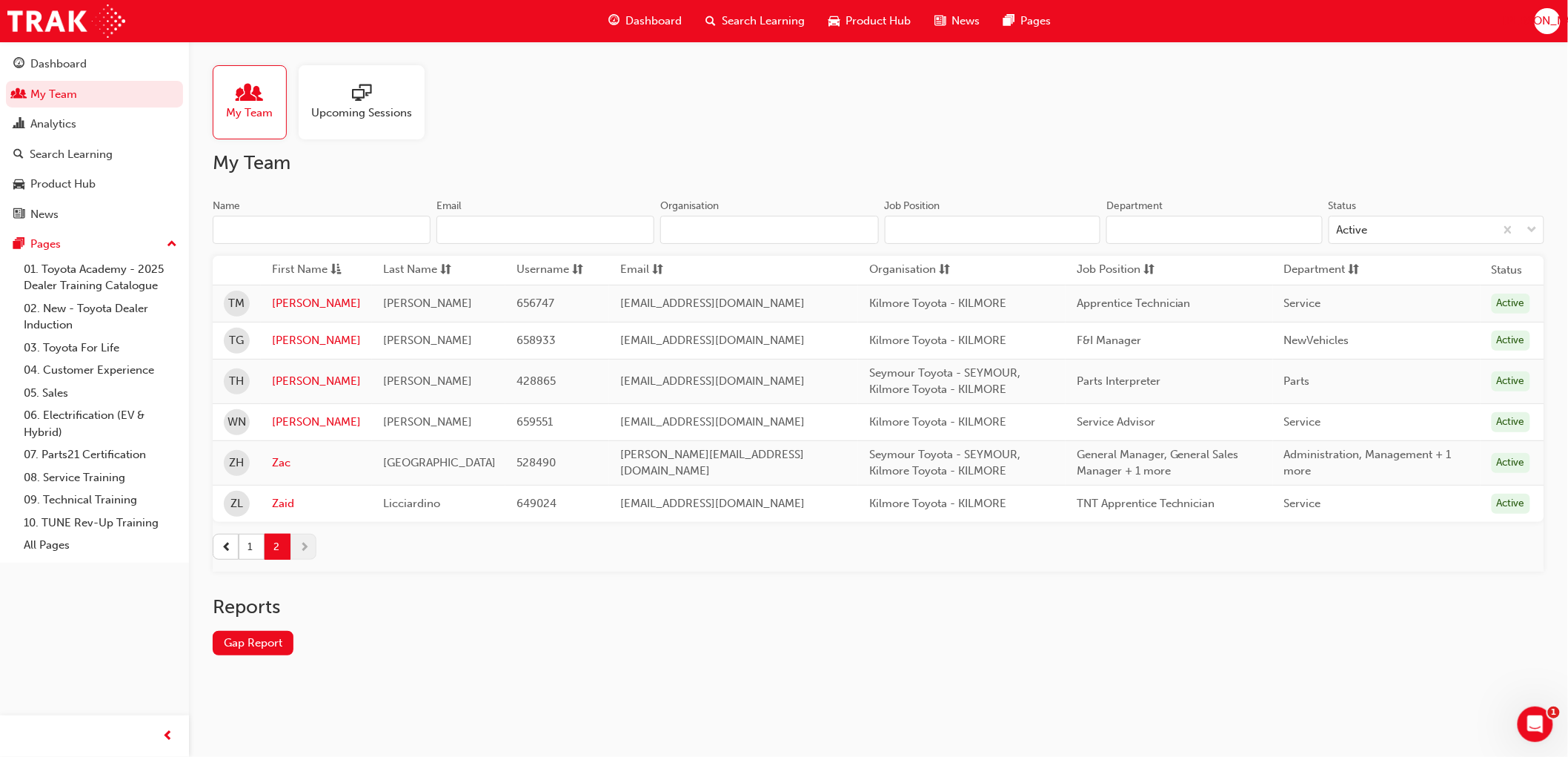
scroll to position [0, 0]
click at [279, 418] on link "[PERSON_NAME]" at bounding box center [316, 422] width 89 height 17
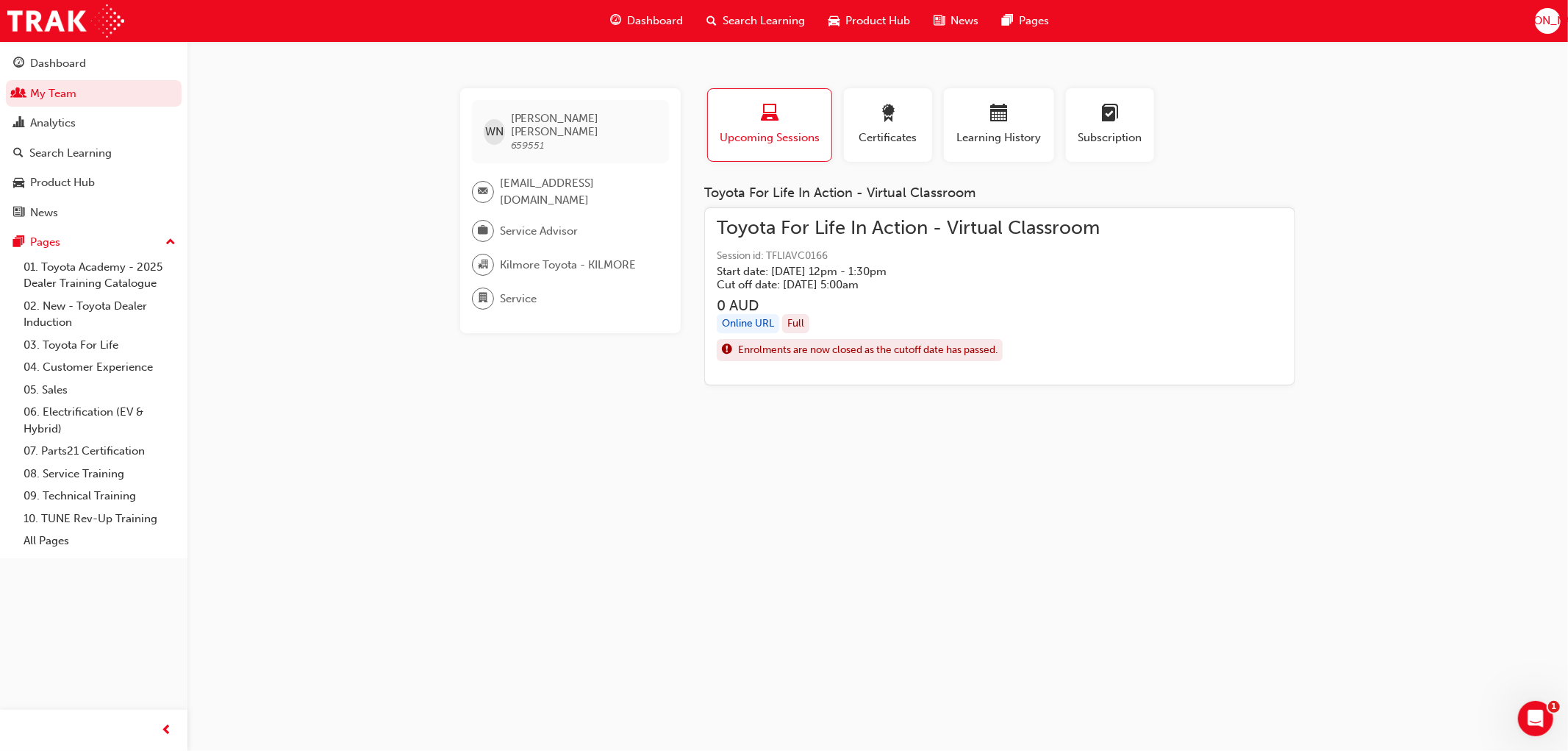
click at [768, 120] on span "laptop-icon" at bounding box center [769, 114] width 18 height 20
click at [738, 12] on span "Search Learning" at bounding box center [764, 20] width 82 height 17
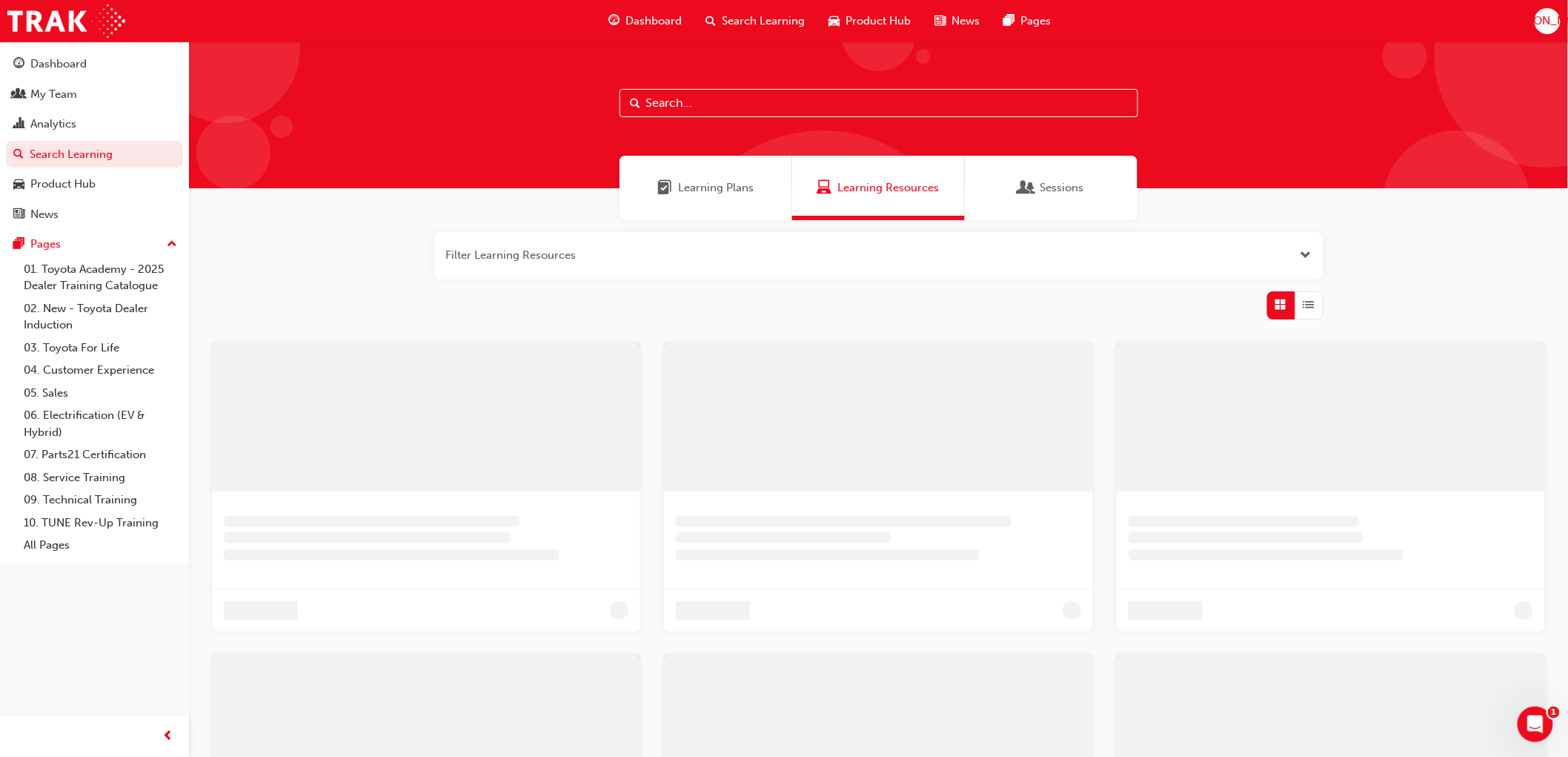
click at [673, 93] on input "text" at bounding box center [879, 103] width 519 height 28
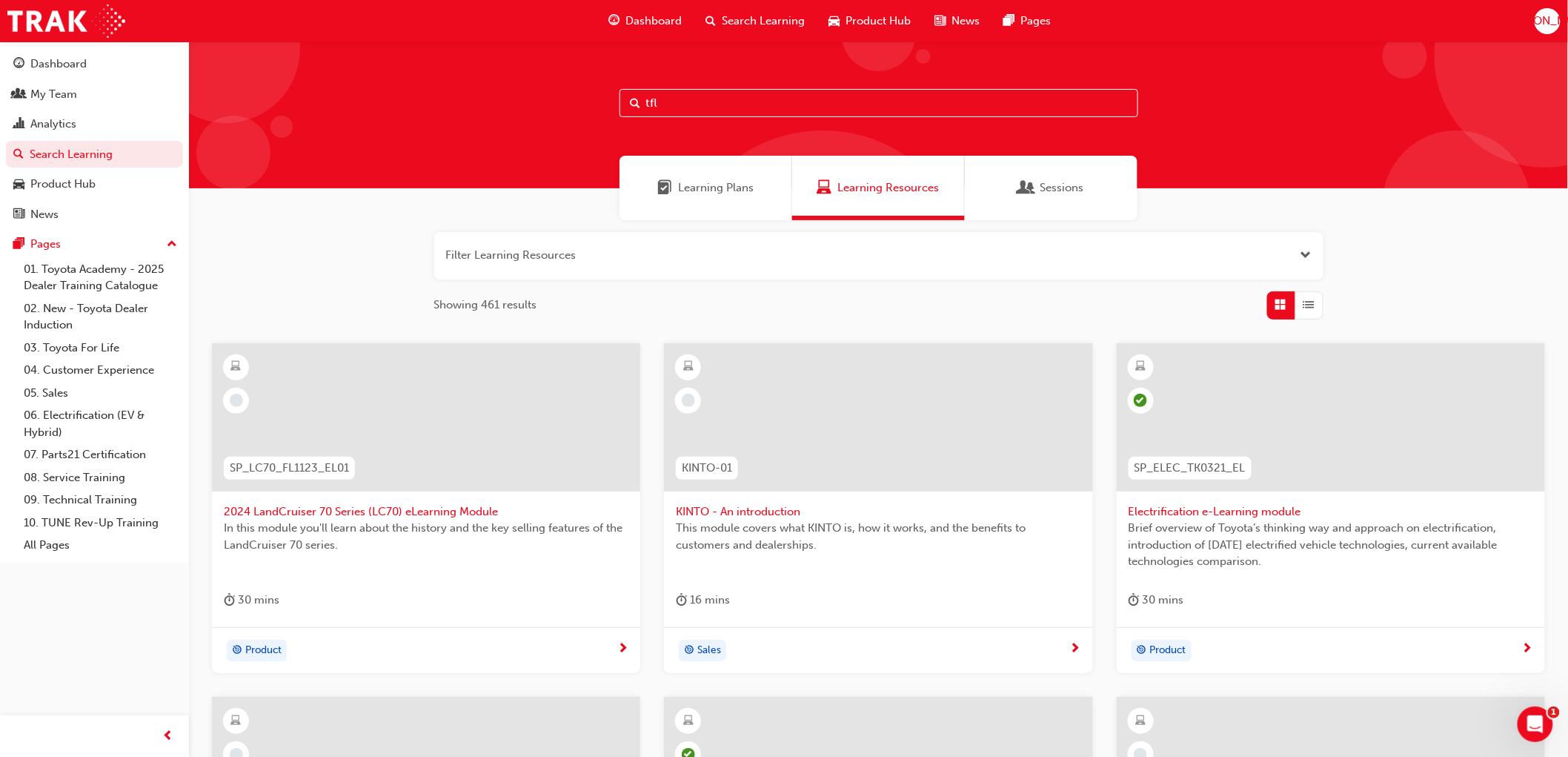
type input "tfl"
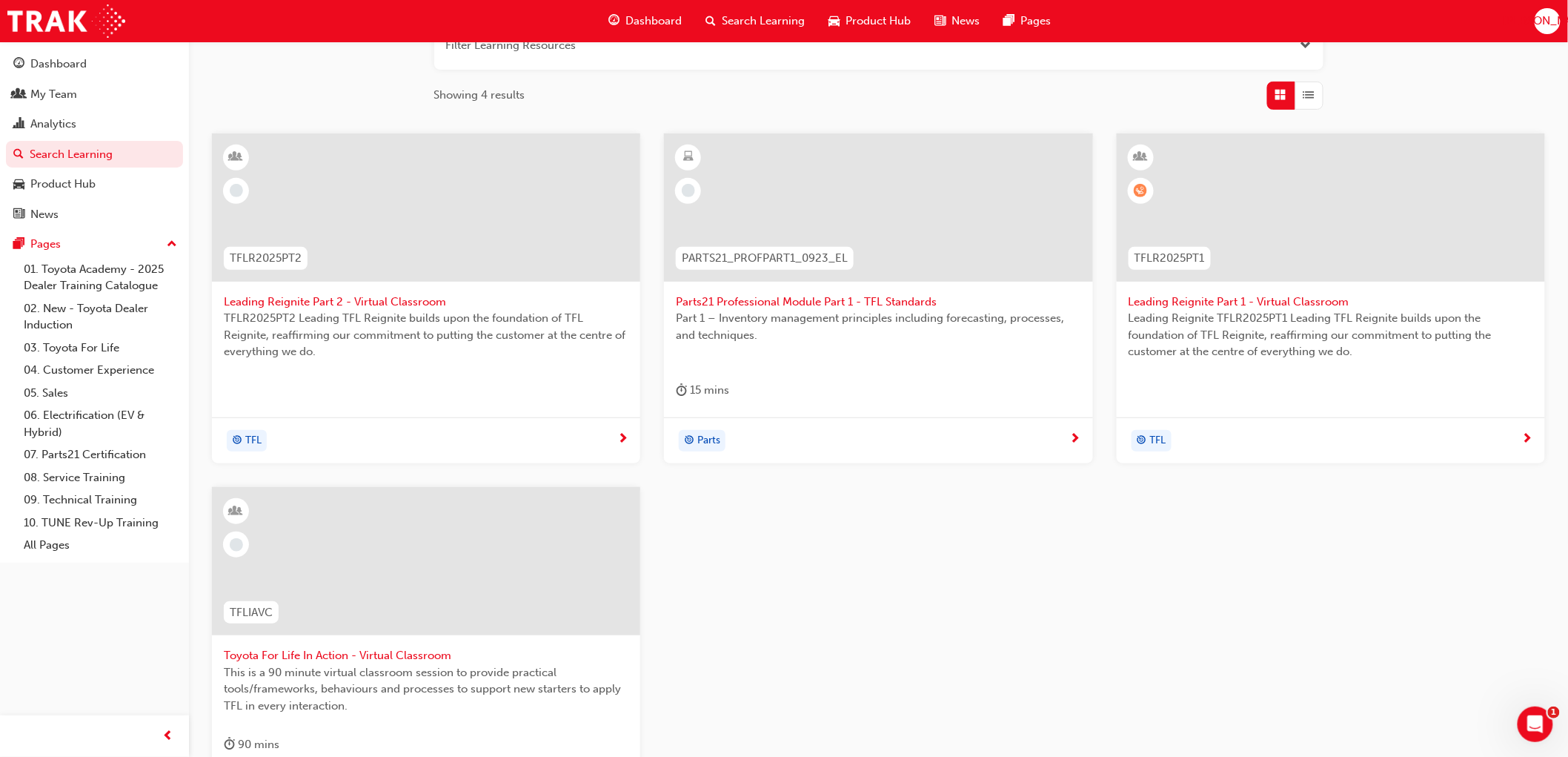
scroll to position [247, 0]
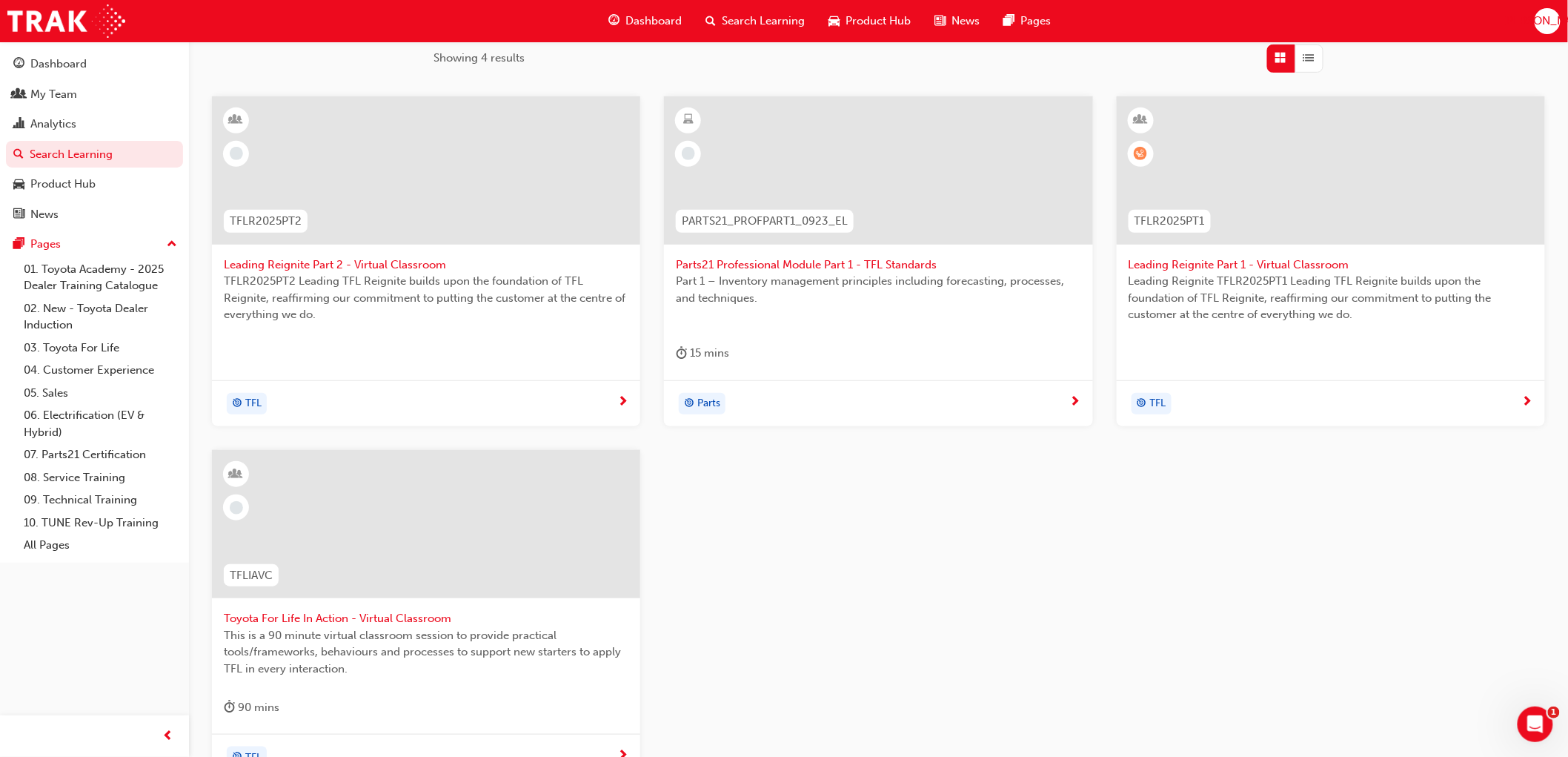
click at [338, 611] on span "Toyota For Life In Action - Virtual Classroom" at bounding box center [426, 619] width 404 height 17
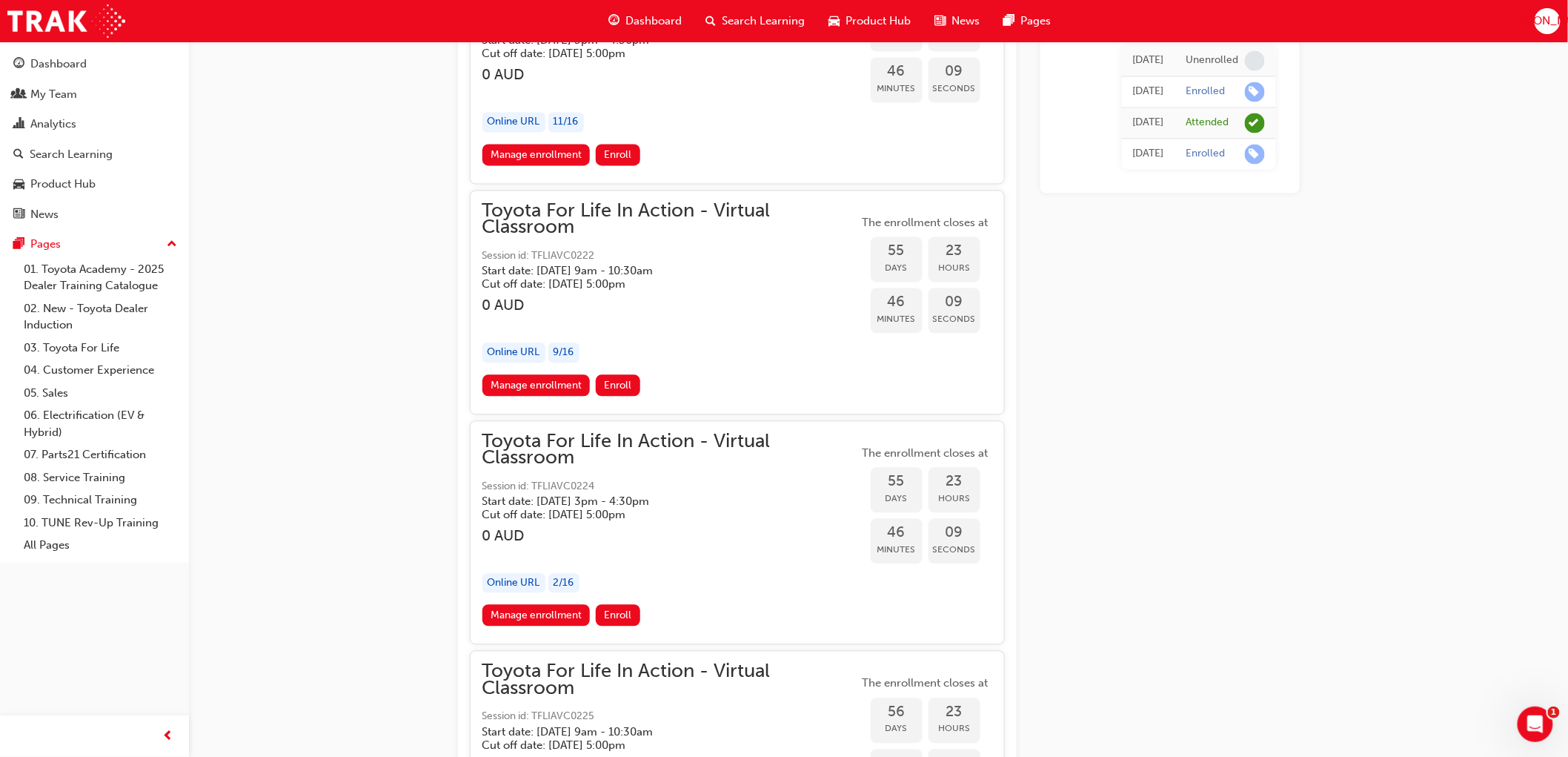
scroll to position [17726, 0]
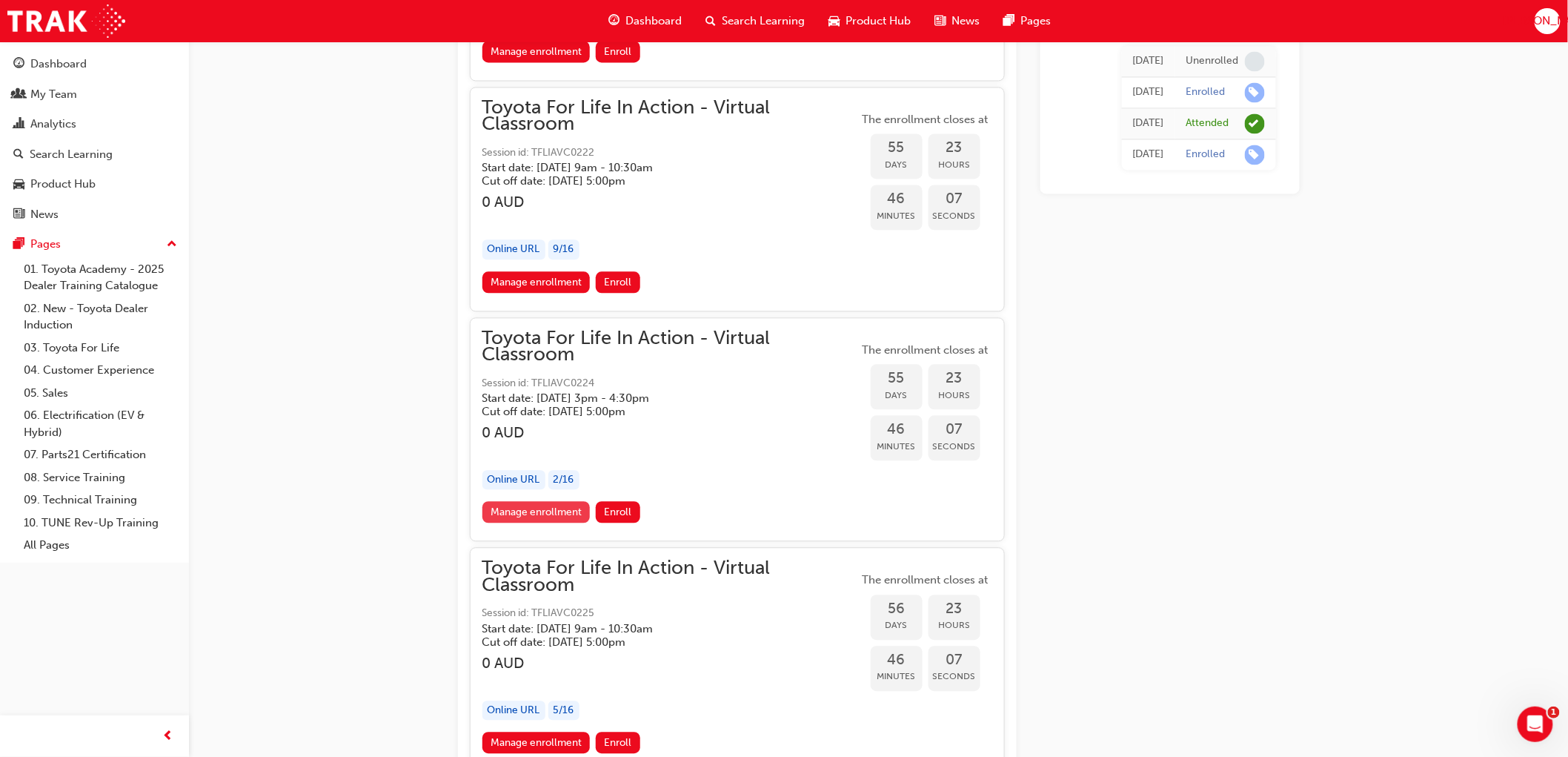
click at [546, 501] on link "Manage enrollment" at bounding box center [536, 512] width 108 height 21
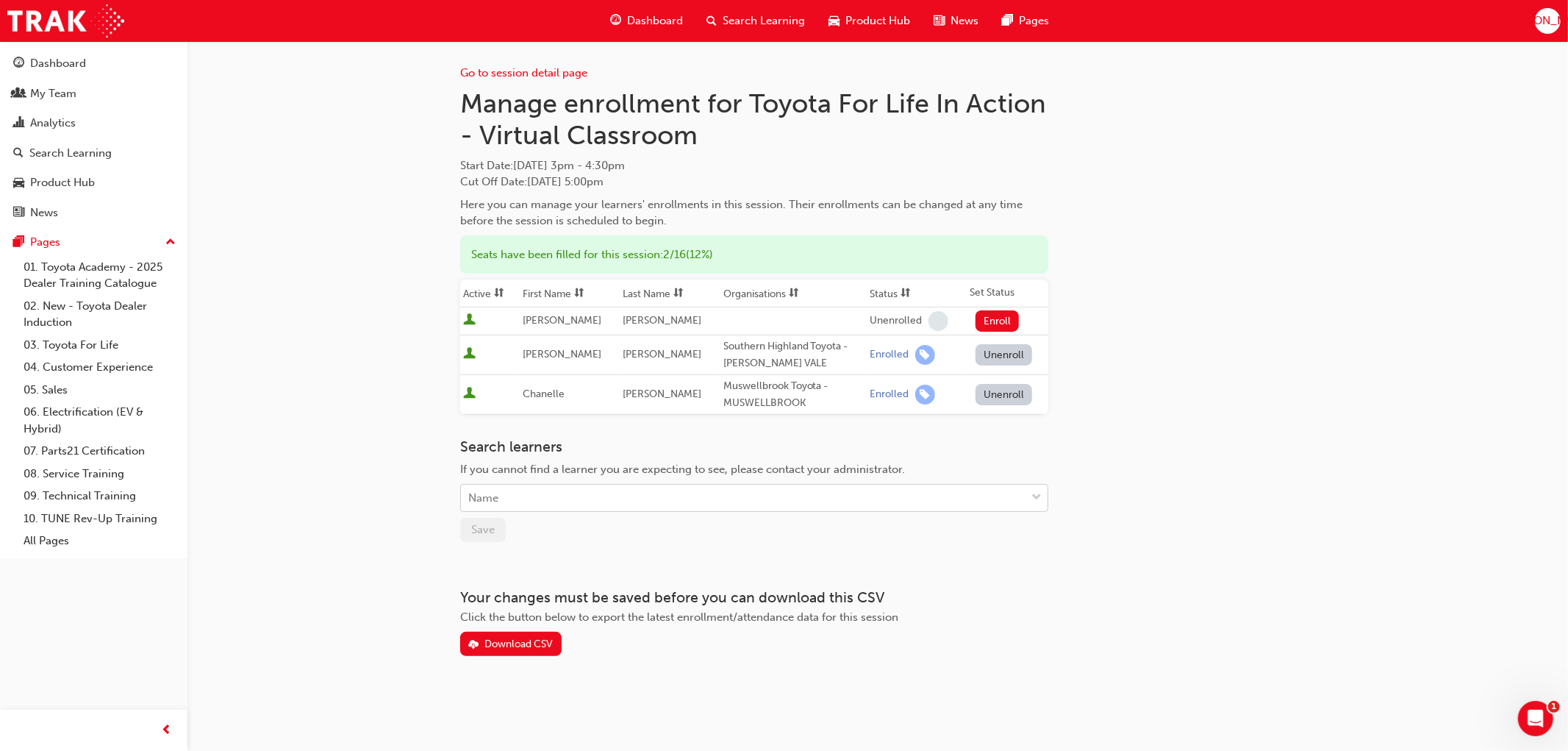
click at [511, 489] on div "Name" at bounding box center [742, 498] width 564 height 25
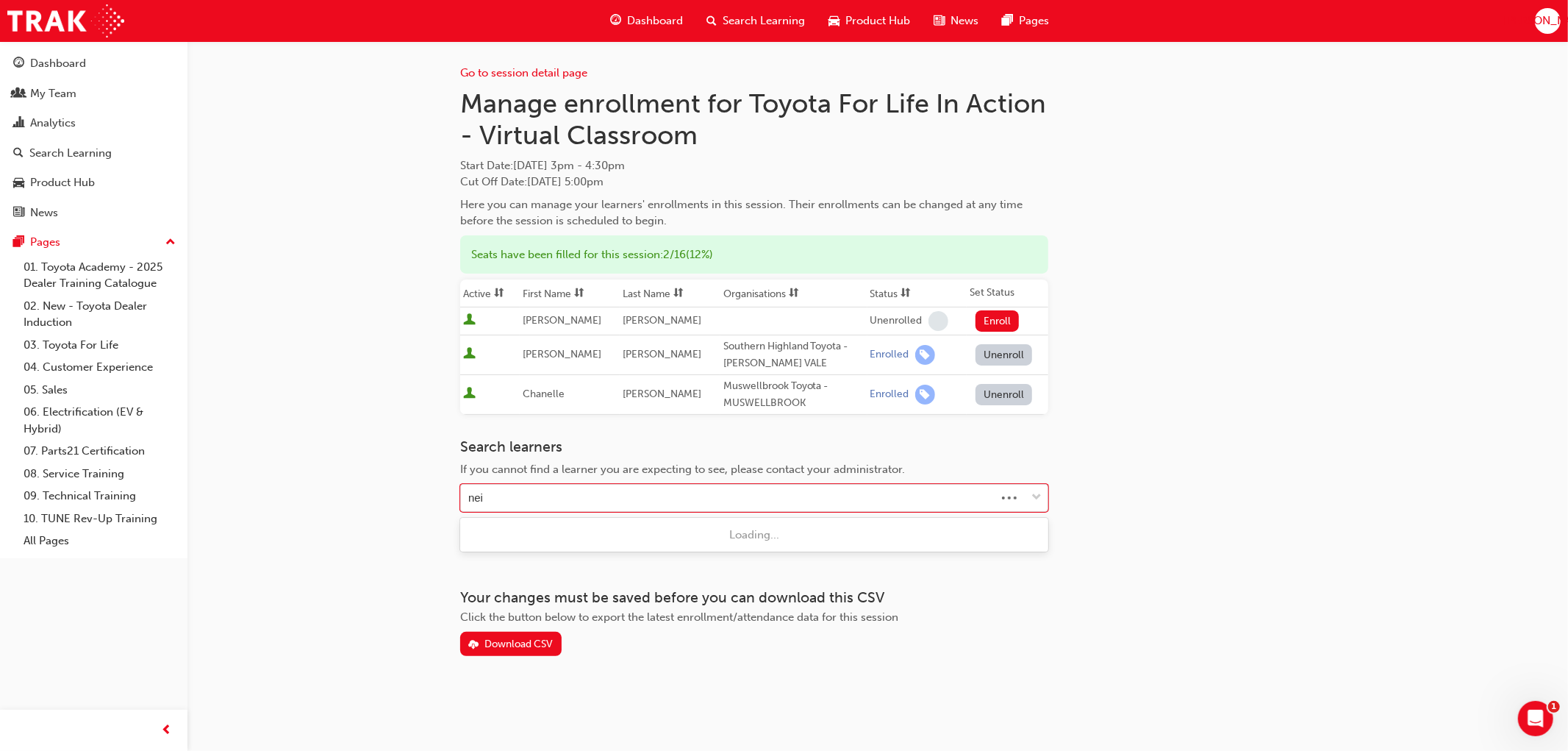
type input "[PERSON_NAME]"
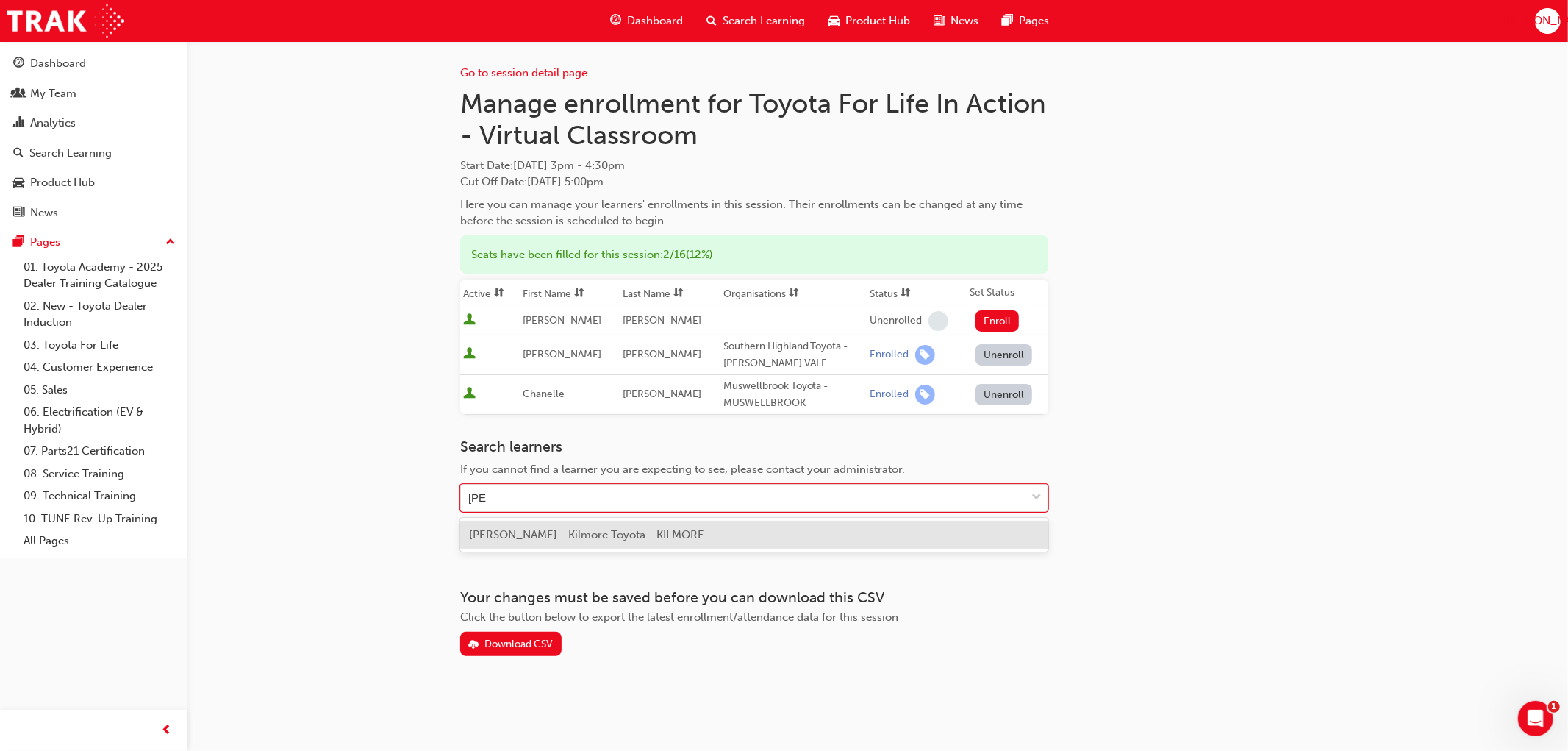
click at [556, 533] on span "[PERSON_NAME] - Kilmore Toyota - KILMORE" at bounding box center [586, 534] width 235 height 13
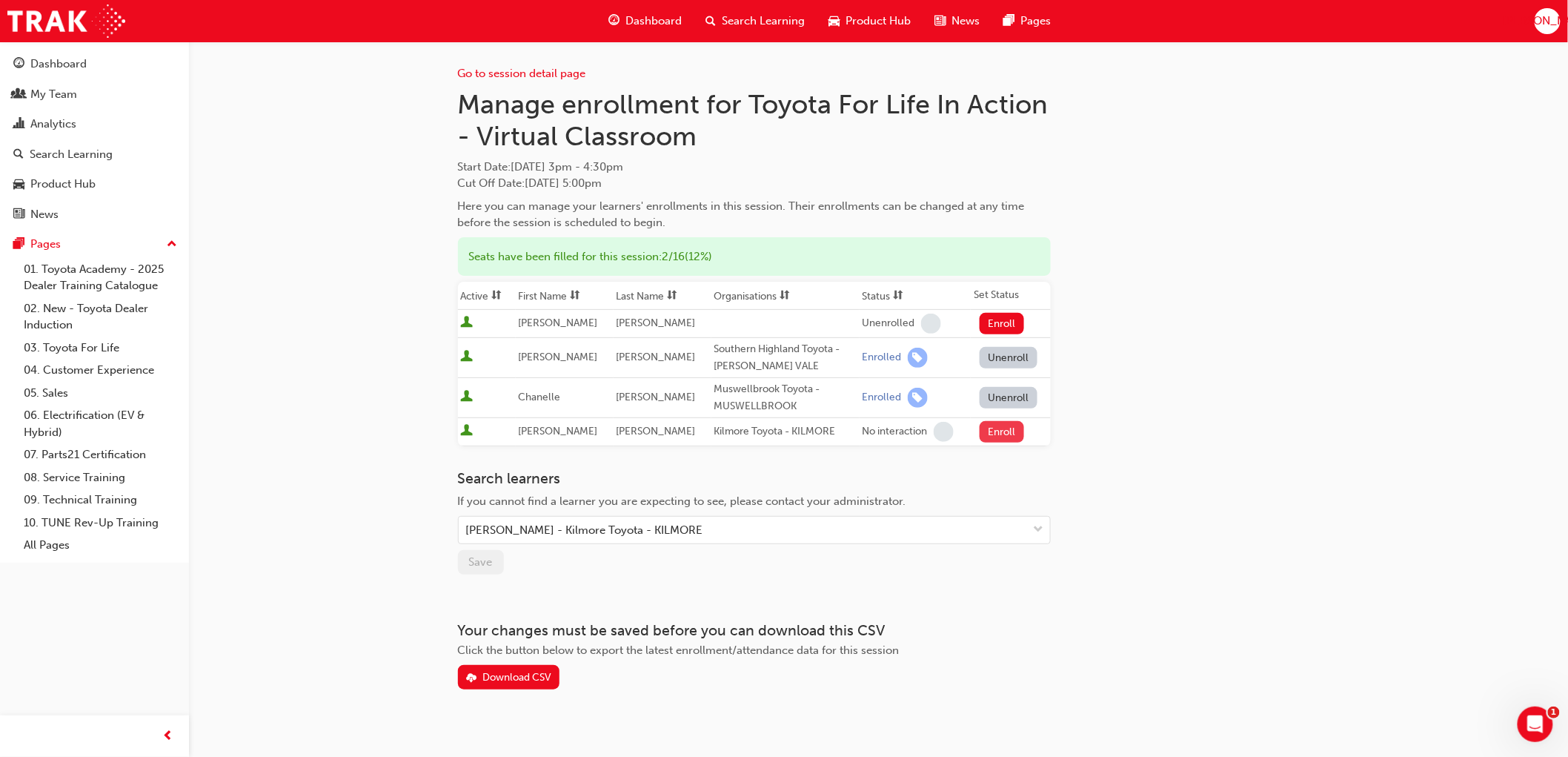
click at [990, 431] on button "Enroll" at bounding box center [1002, 432] width 44 height 21
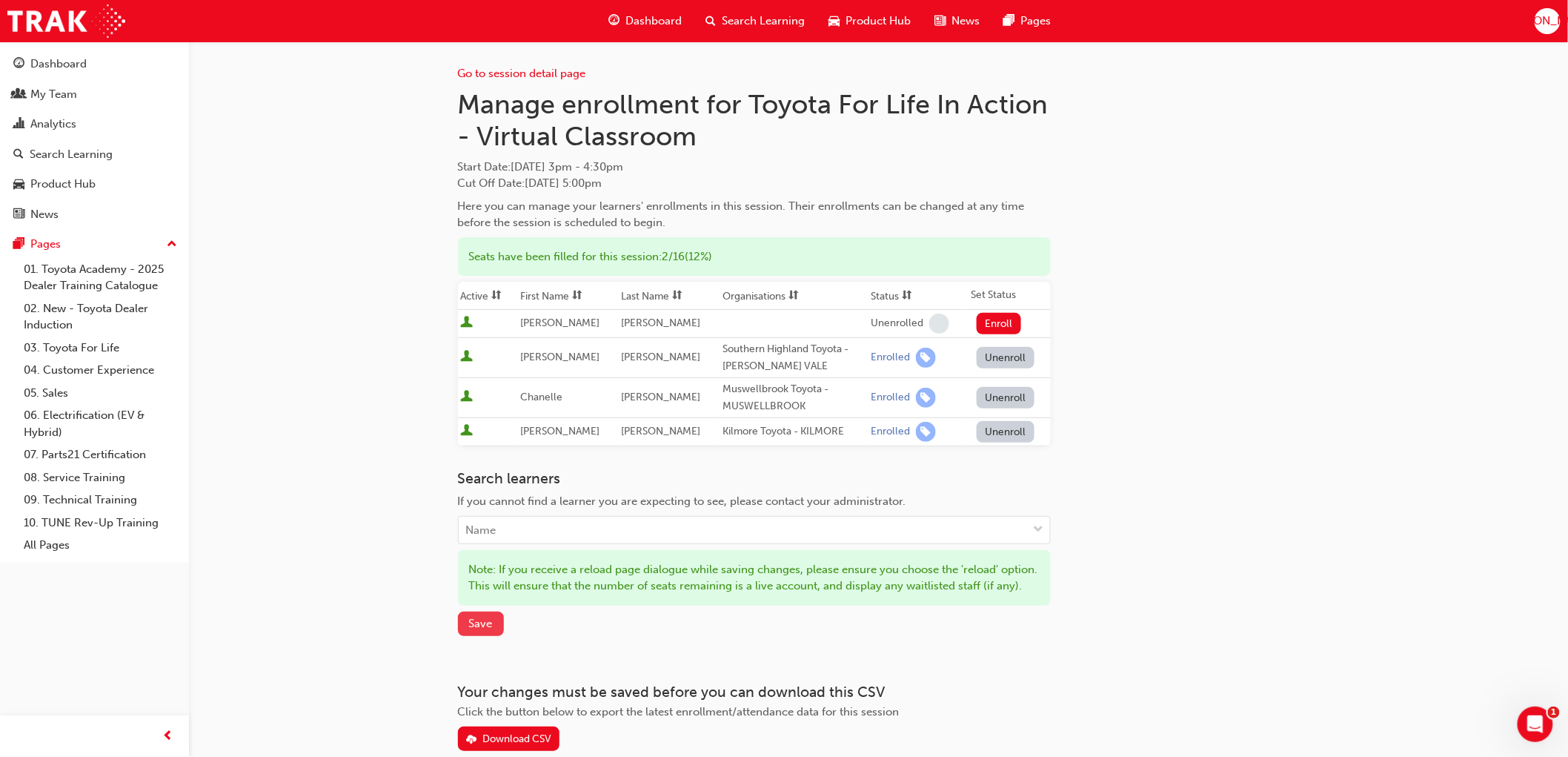
click at [478, 630] on span "Save" at bounding box center [481, 624] width 24 height 13
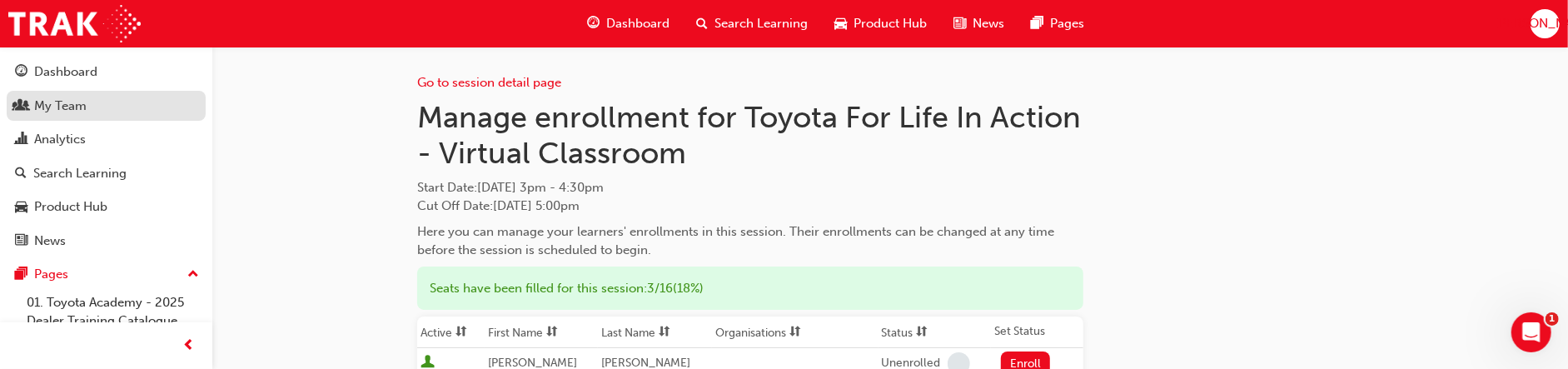
click at [70, 106] on div "My Team" at bounding box center [60, 105] width 53 height 19
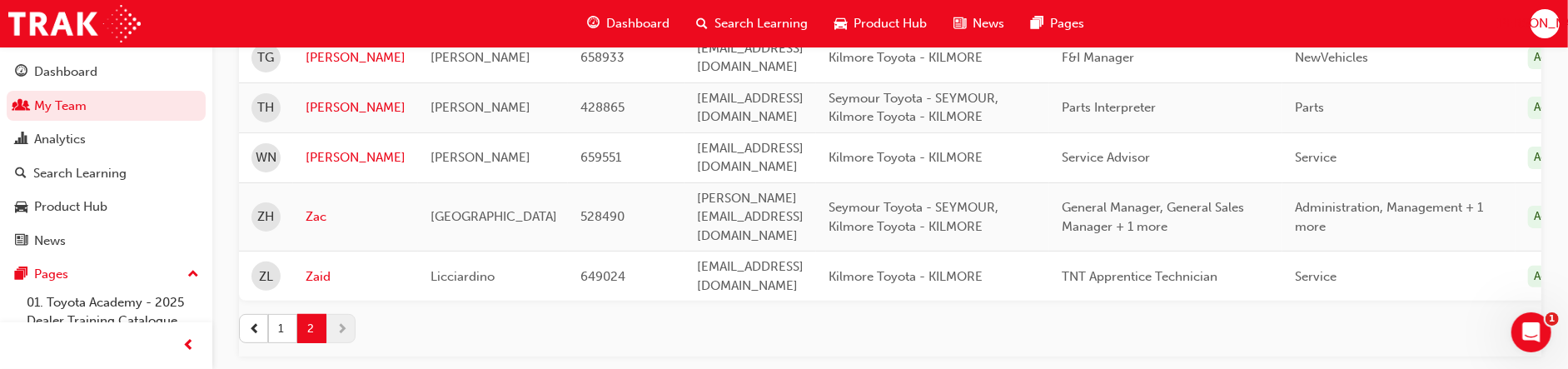
scroll to position [293, 0]
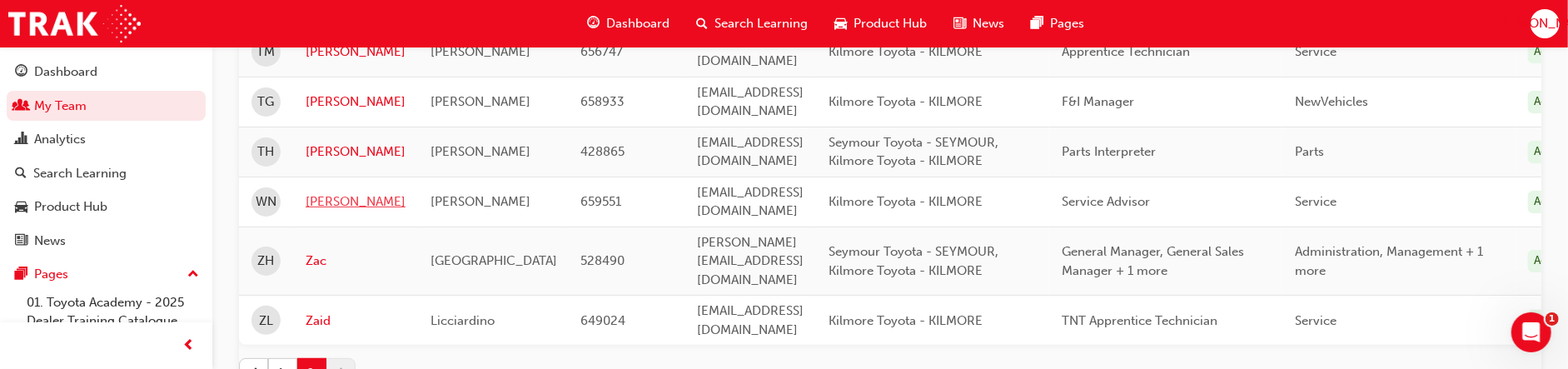
click at [327, 192] on link "[PERSON_NAME]" at bounding box center [355, 202] width 100 height 19
